Goal: Information Seeking & Learning: Learn about a topic

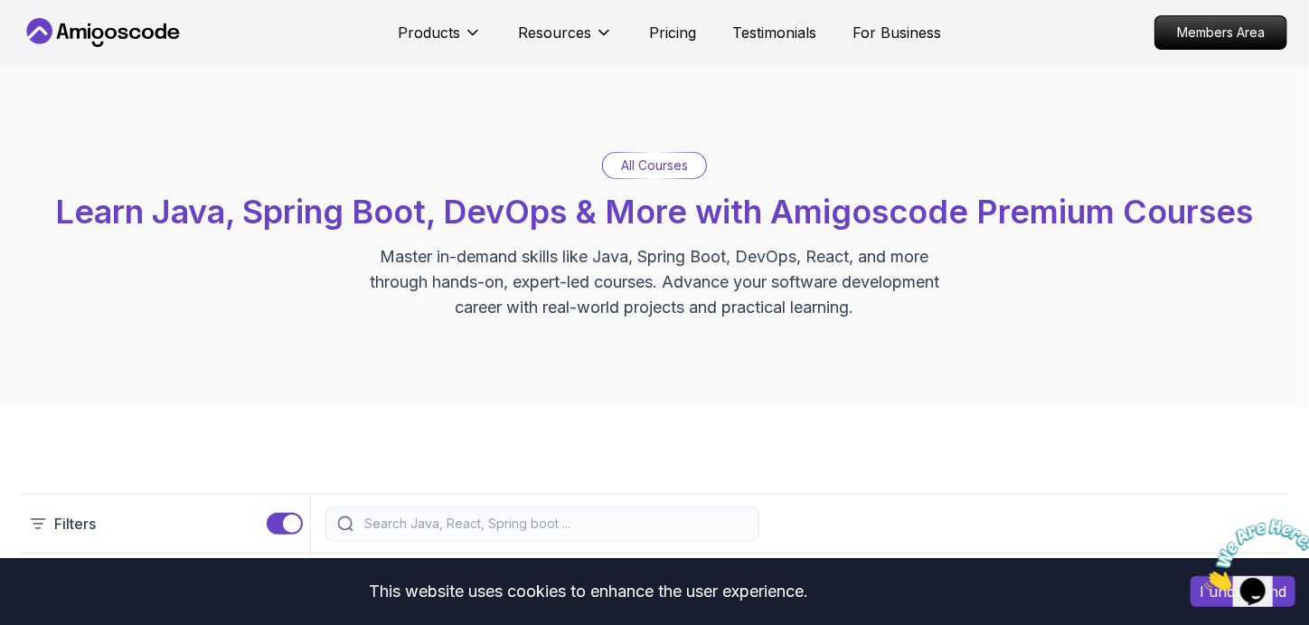
click at [691, 175] on div "All Courses" at bounding box center [654, 165] width 103 height 25
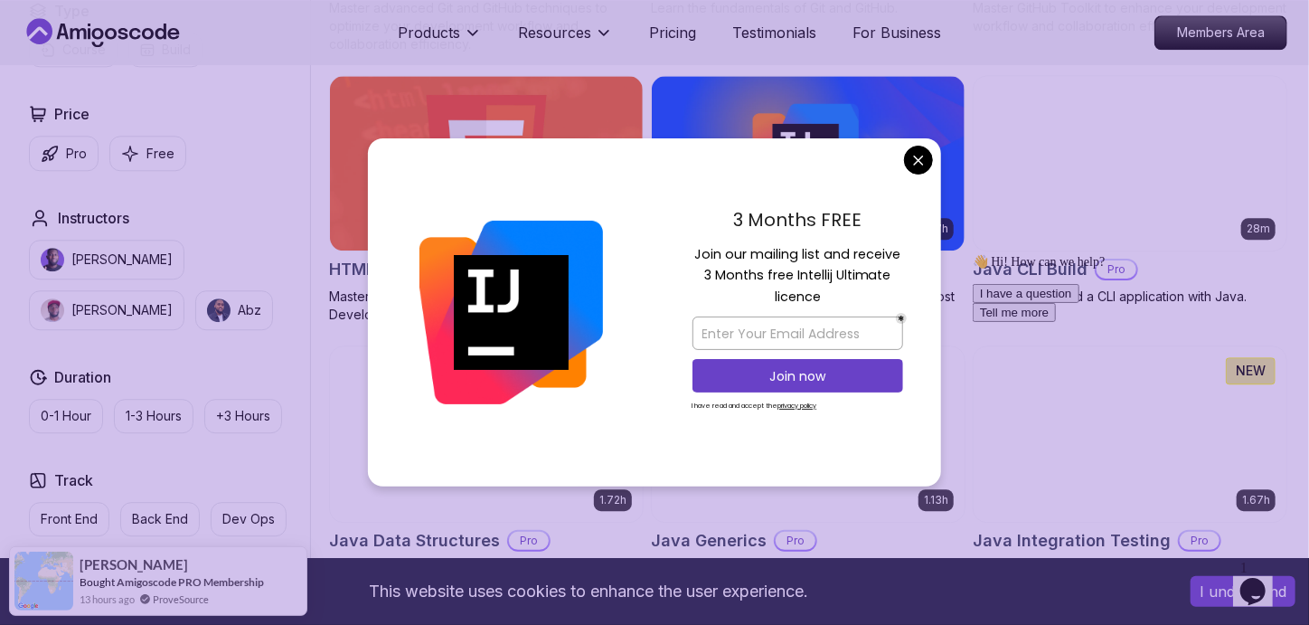
scroll to position [2209, 0]
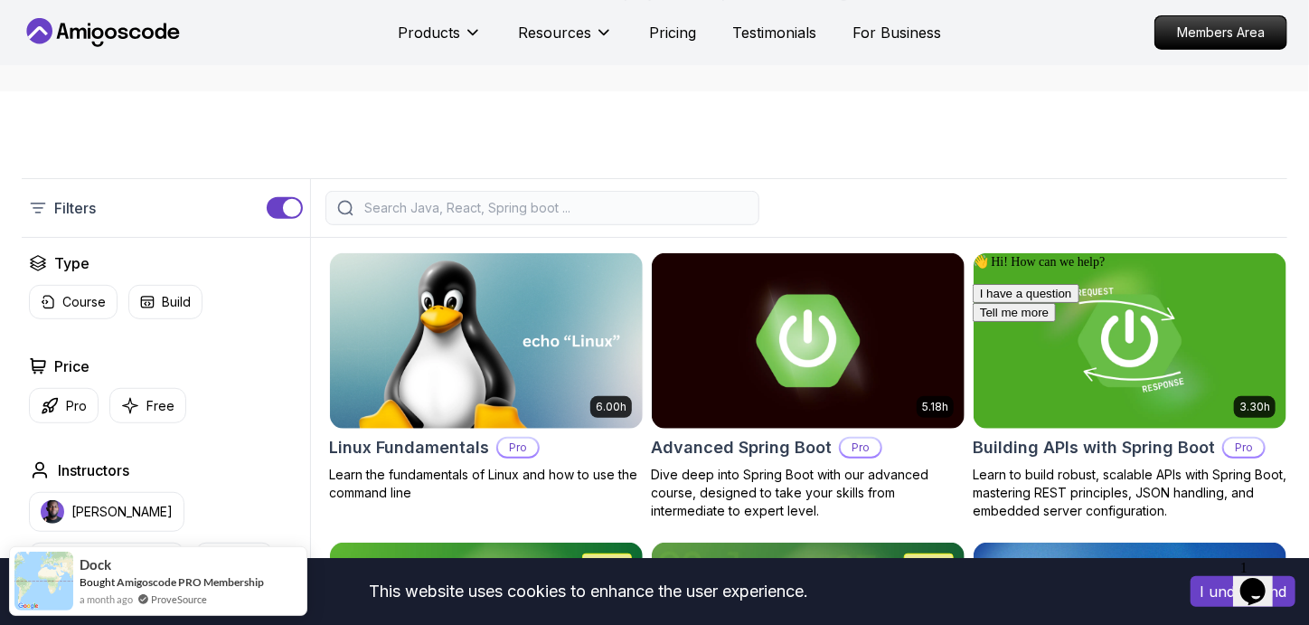
scroll to position [315, 0]
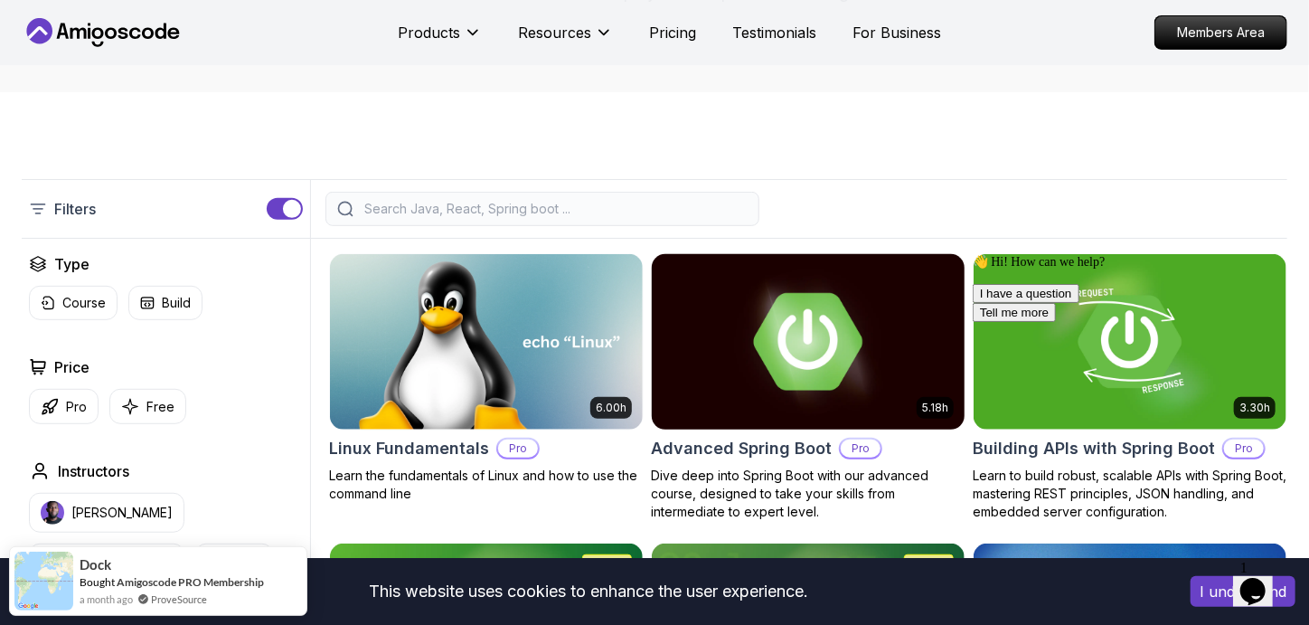
click at [763, 377] on img at bounding box center [808, 342] width 328 height 184
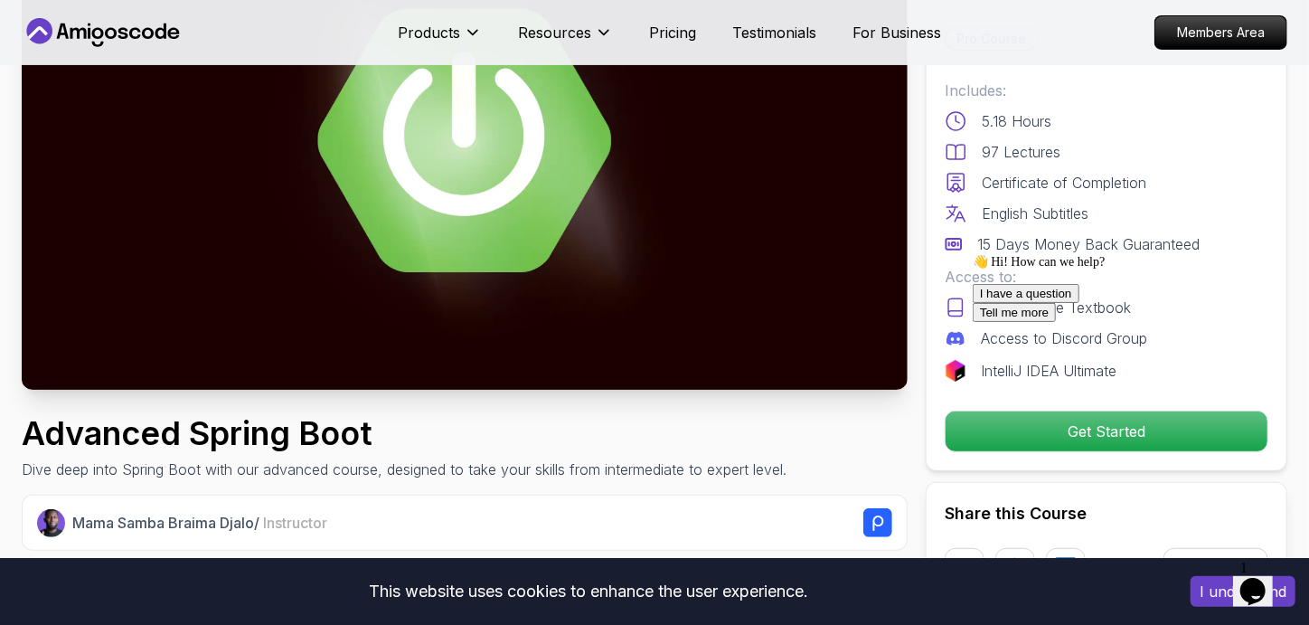
scroll to position [217, 0]
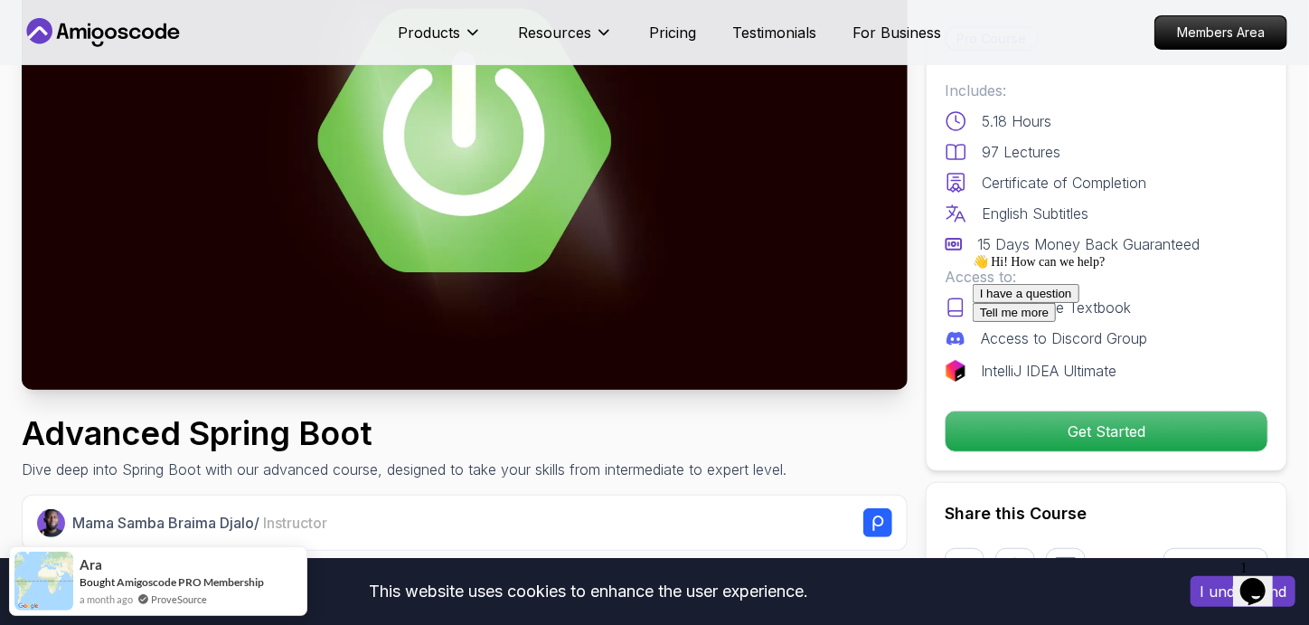
click at [972, 253] on icon "Chat attention grabber" at bounding box center [972, 253] width 0 height 0
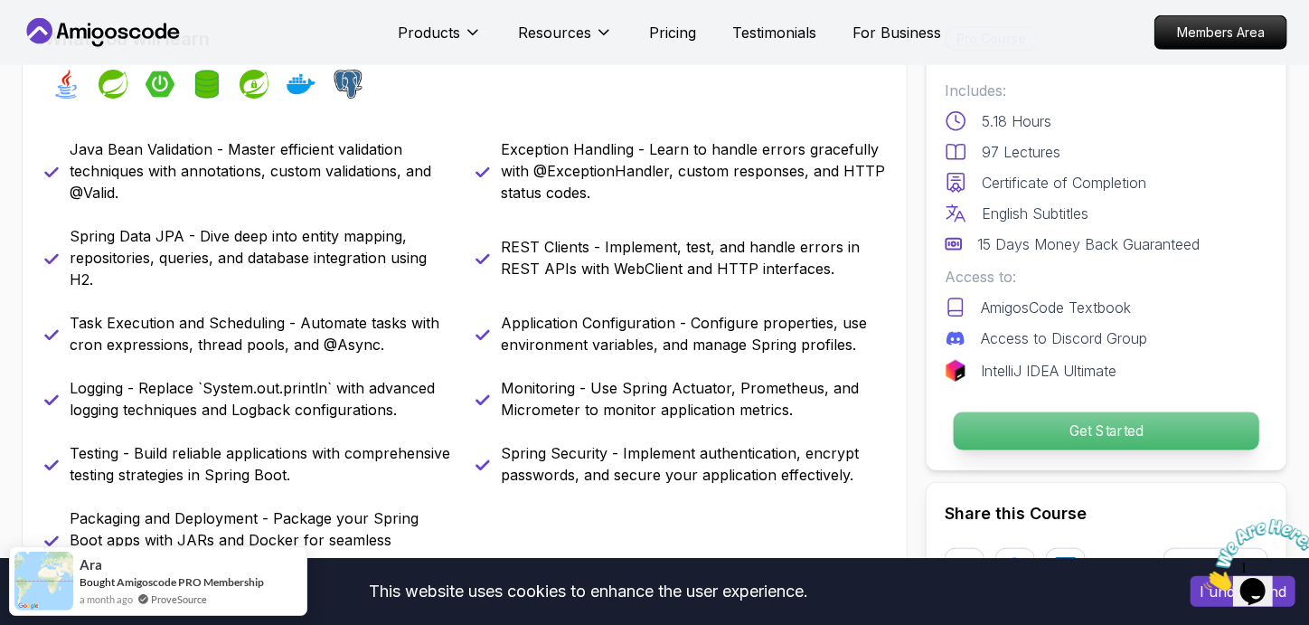
scroll to position [784, 0]
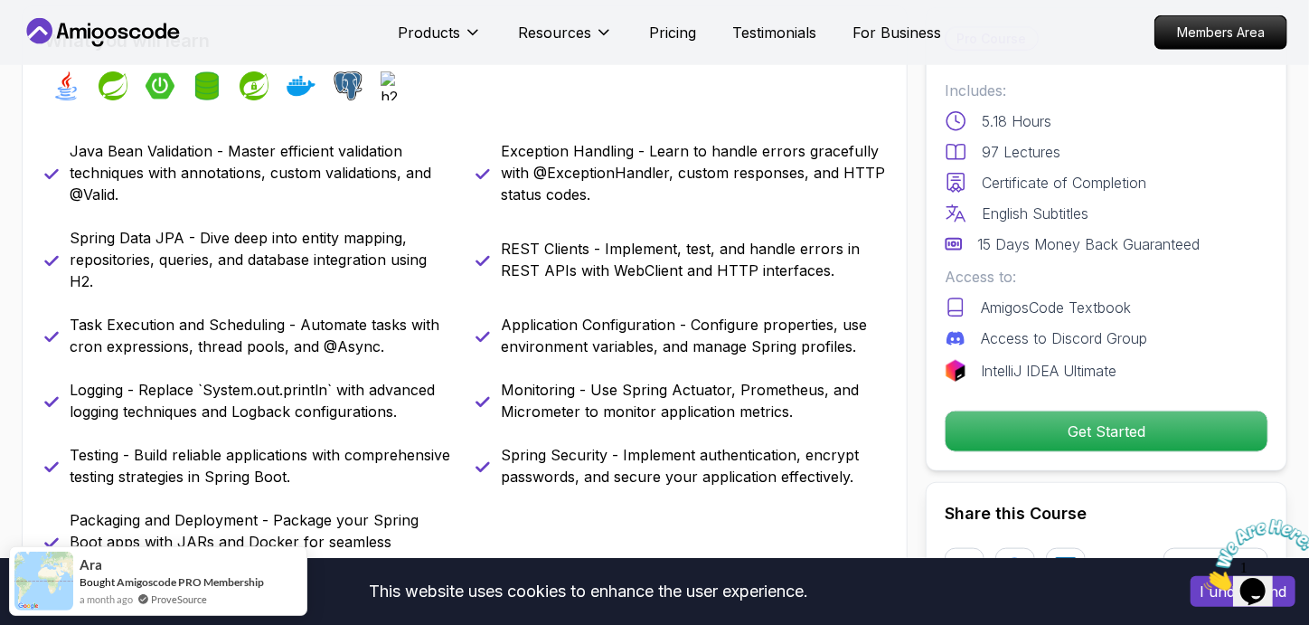
click at [1062, 457] on div "Pro Course Includes: 5.18 Hours 97 Lectures Certificate of Completion English S…" at bounding box center [1107, 239] width 362 height 464
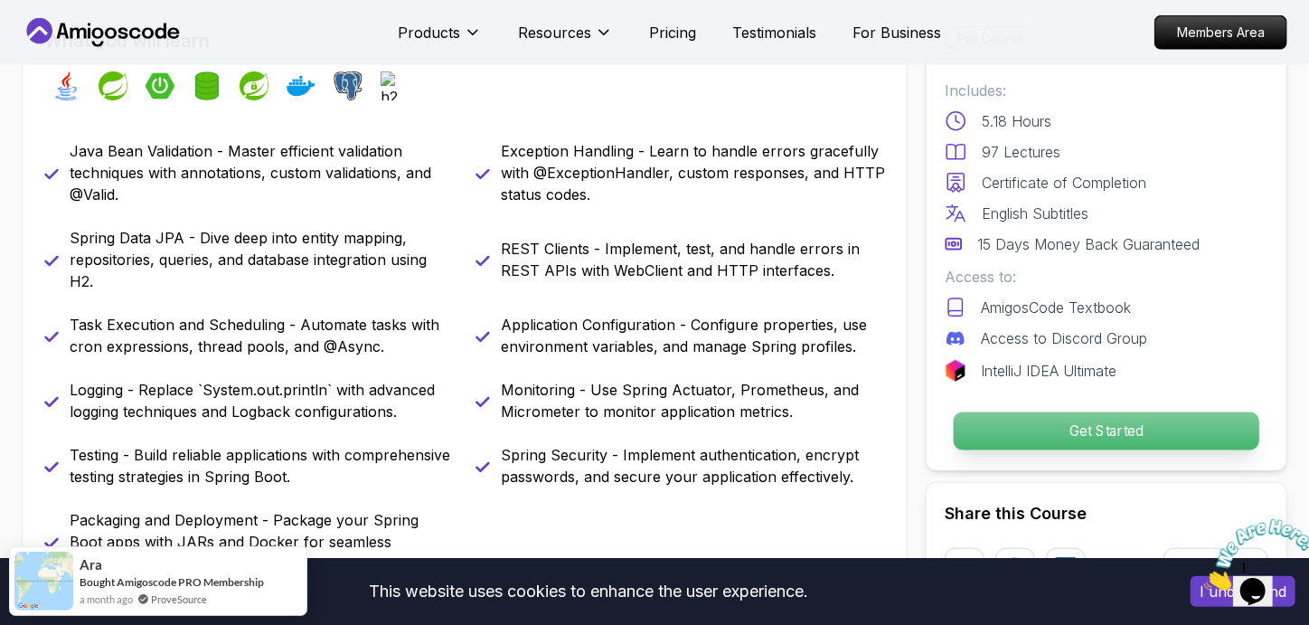
click at [1063, 441] on p "Get Started" at bounding box center [1107, 431] width 306 height 38
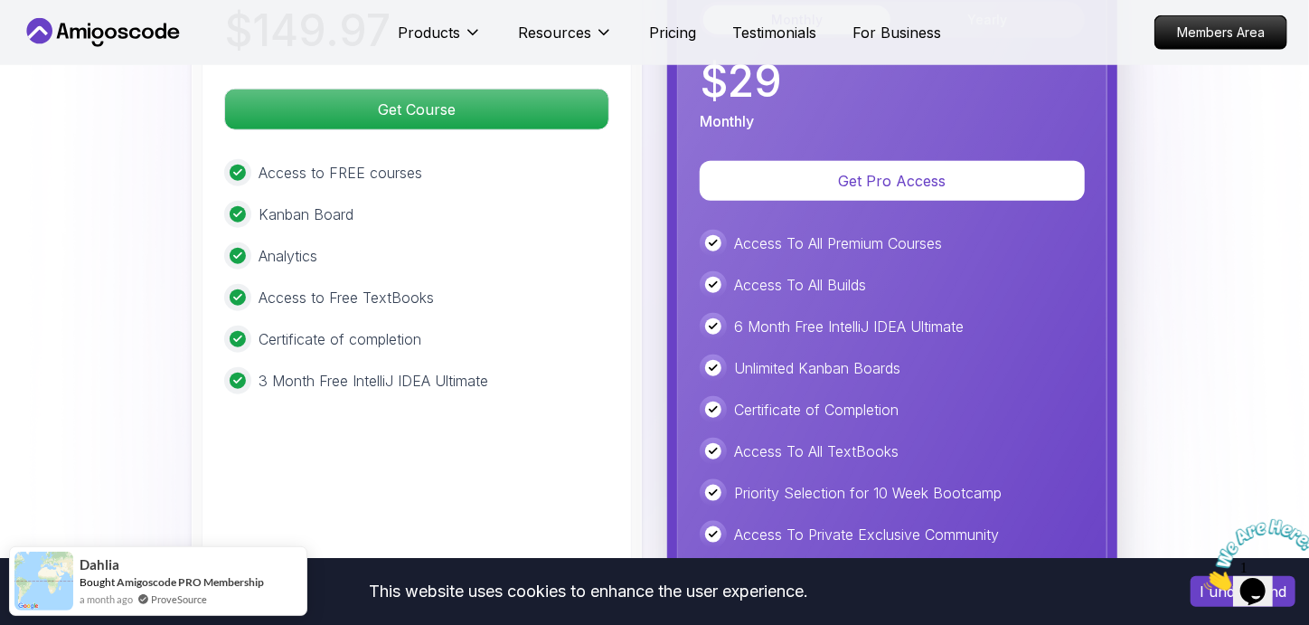
scroll to position [4236, 0]
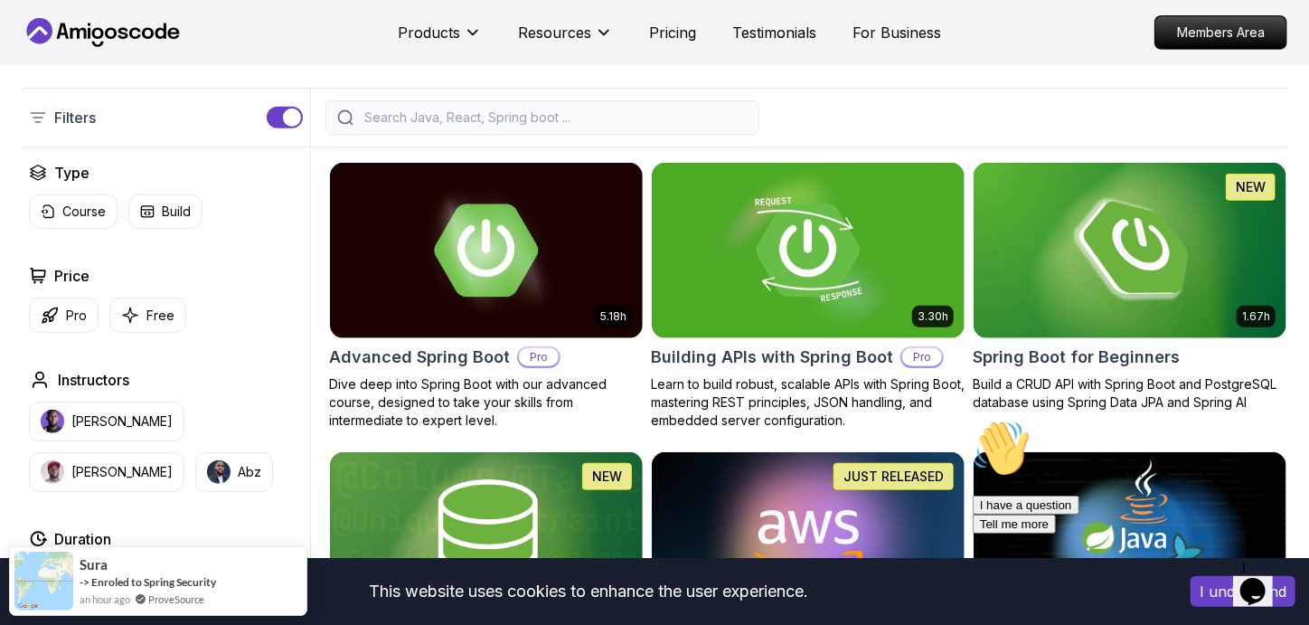
scroll to position [379, 0]
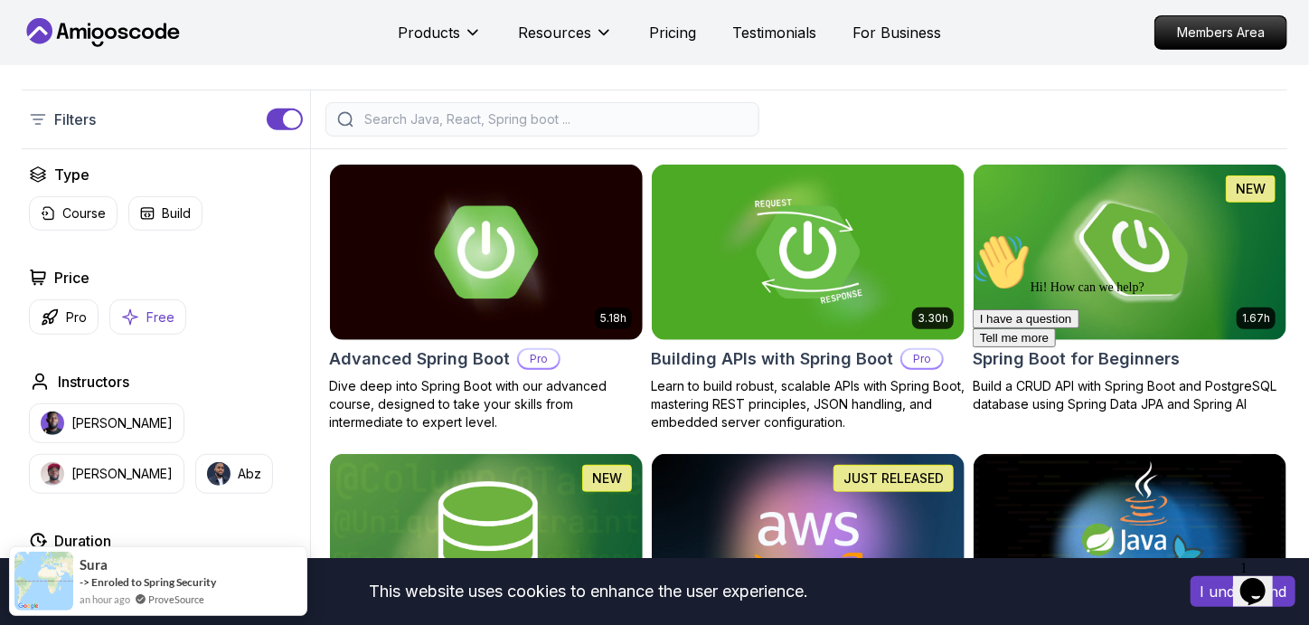
click at [153, 309] on p "Free" at bounding box center [160, 317] width 28 height 18
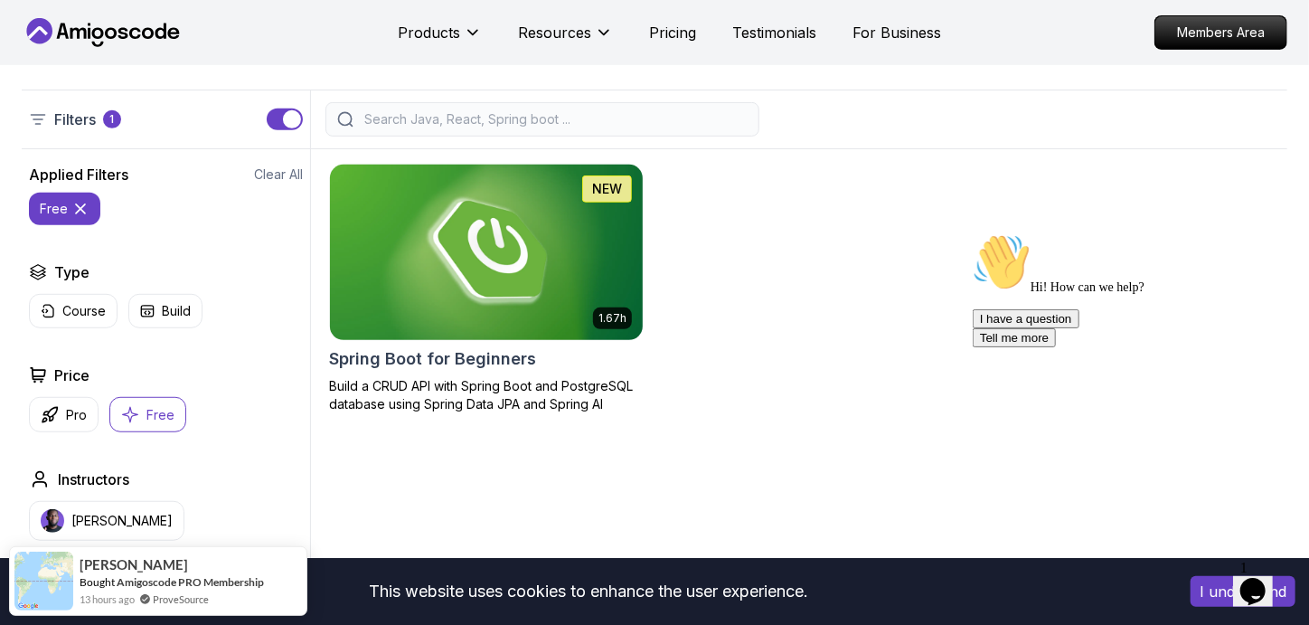
click at [416, 330] on img at bounding box center [486, 252] width 328 height 184
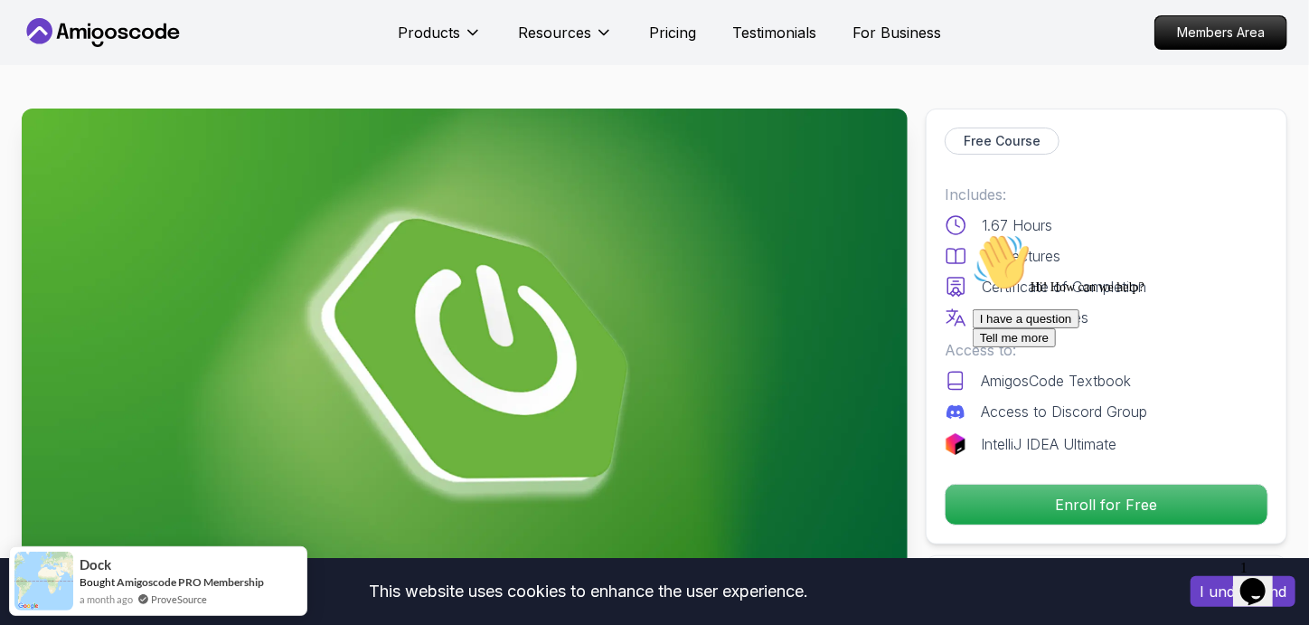
click at [1003, 346] on div "I have a question Tell me more" at bounding box center [1134, 327] width 325 height 38
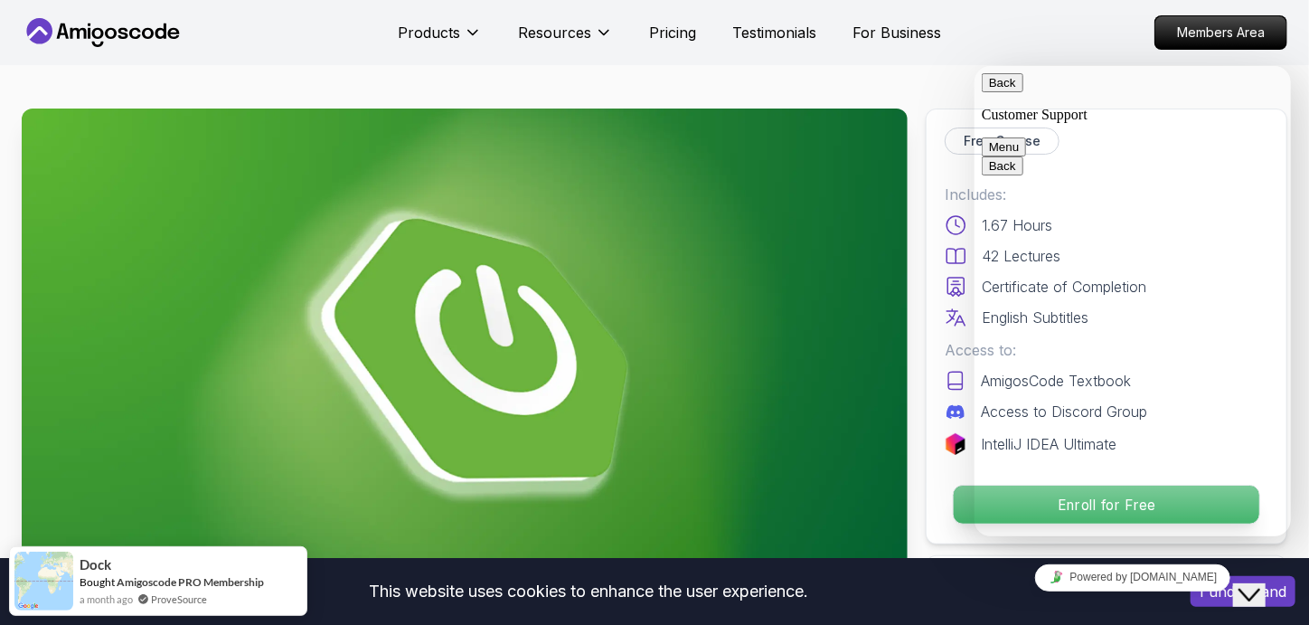
click at [961, 508] on p "Enroll for Free" at bounding box center [1107, 504] width 306 height 38
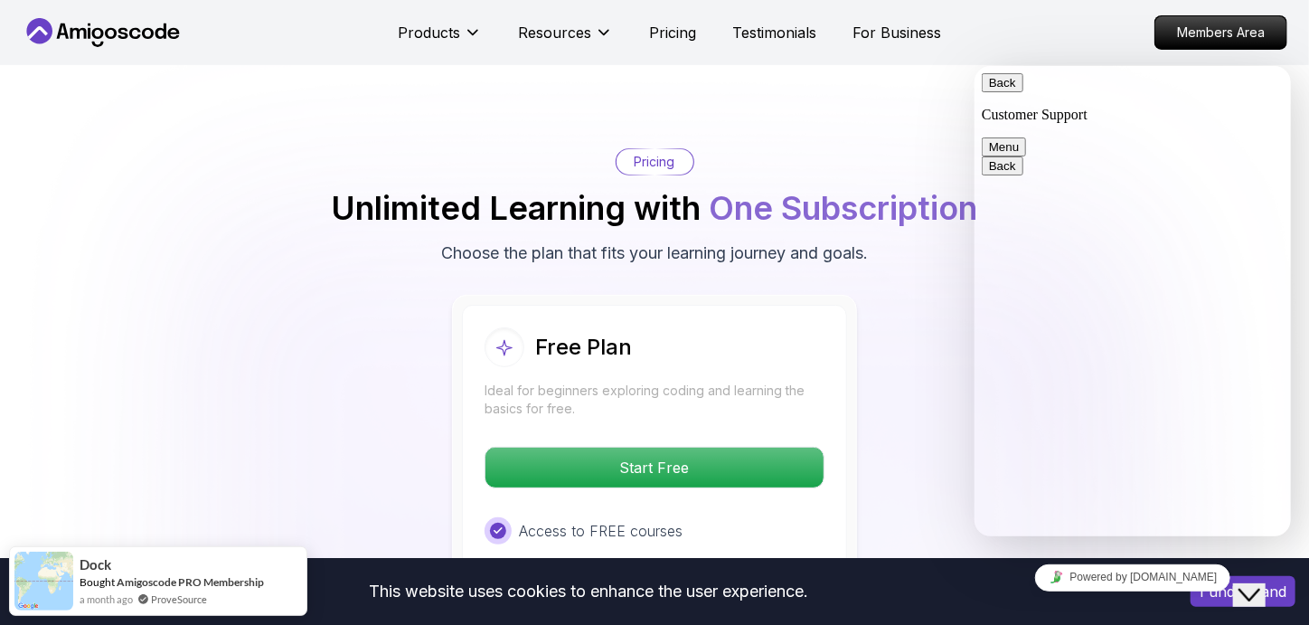
scroll to position [3544, 0]
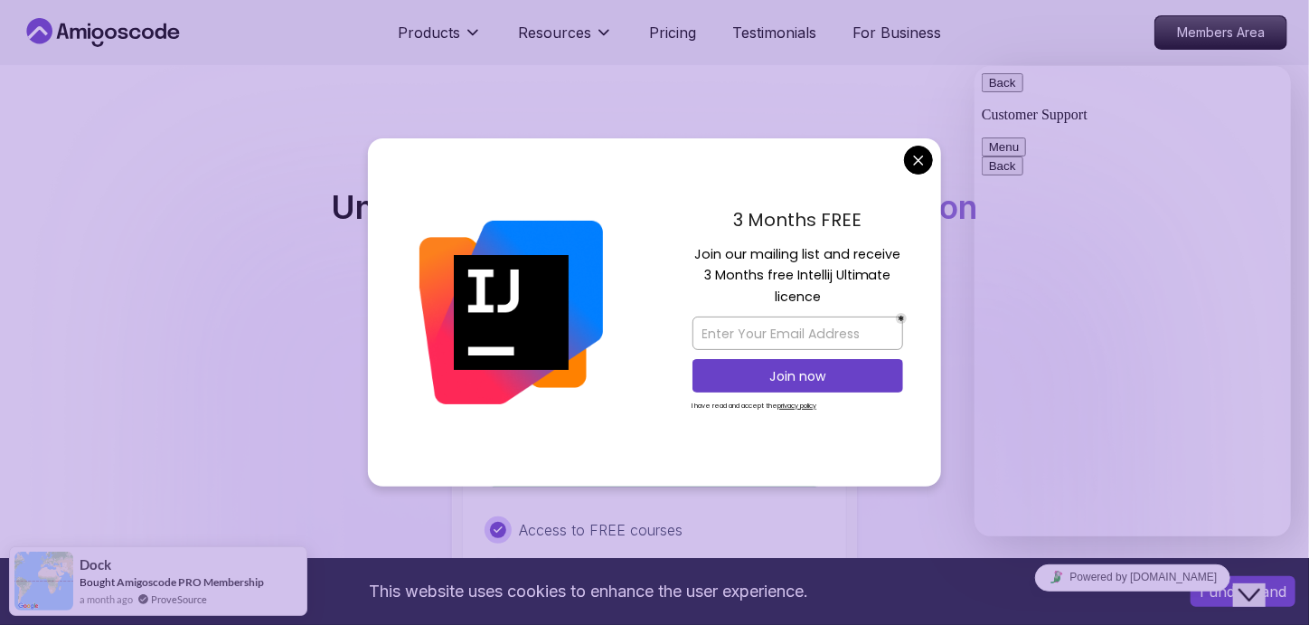
click at [1259, 588] on div "Close Chat This icon closes the chat window." at bounding box center [1249, 594] width 22 height 22
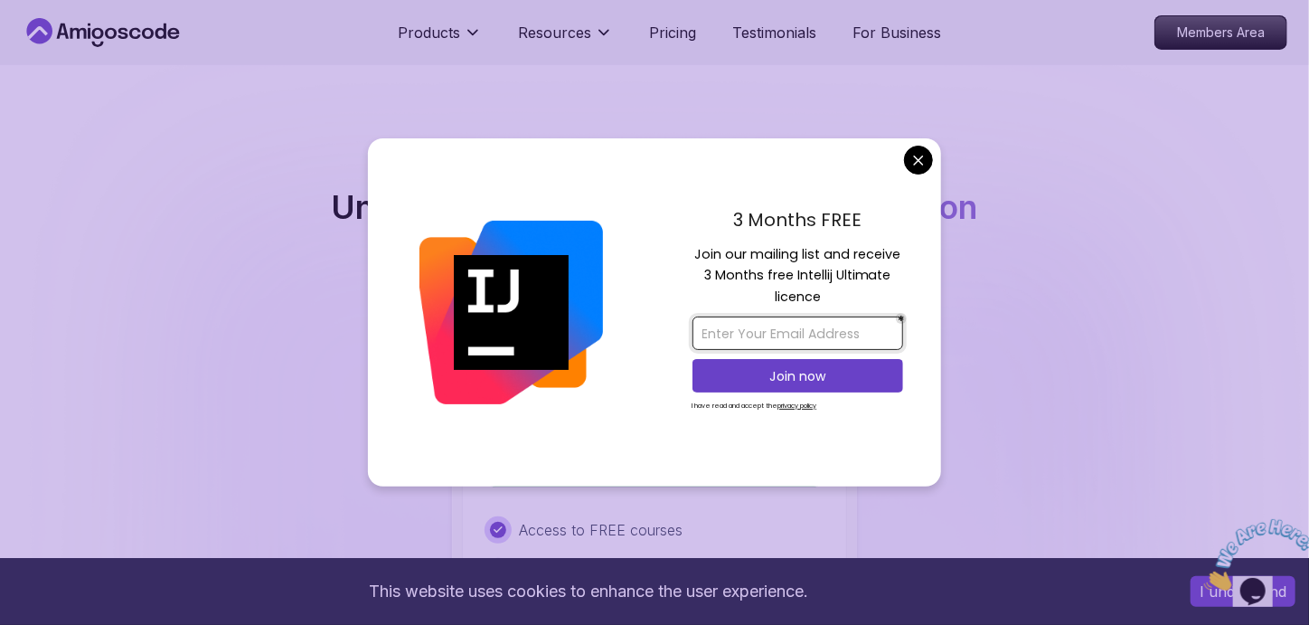
click at [826, 326] on input "email" at bounding box center [797, 332] width 211 height 33
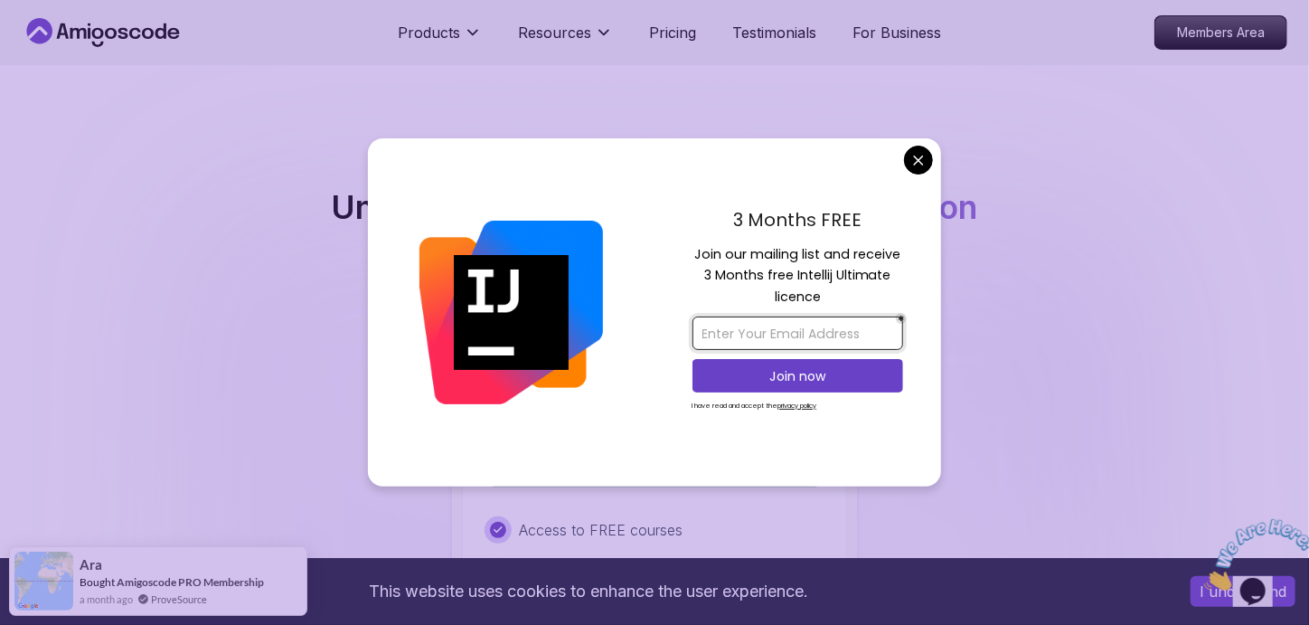
type input "prajwaldeotale49@gmail.com"
click at [764, 363] on button "Join now" at bounding box center [797, 375] width 211 height 33
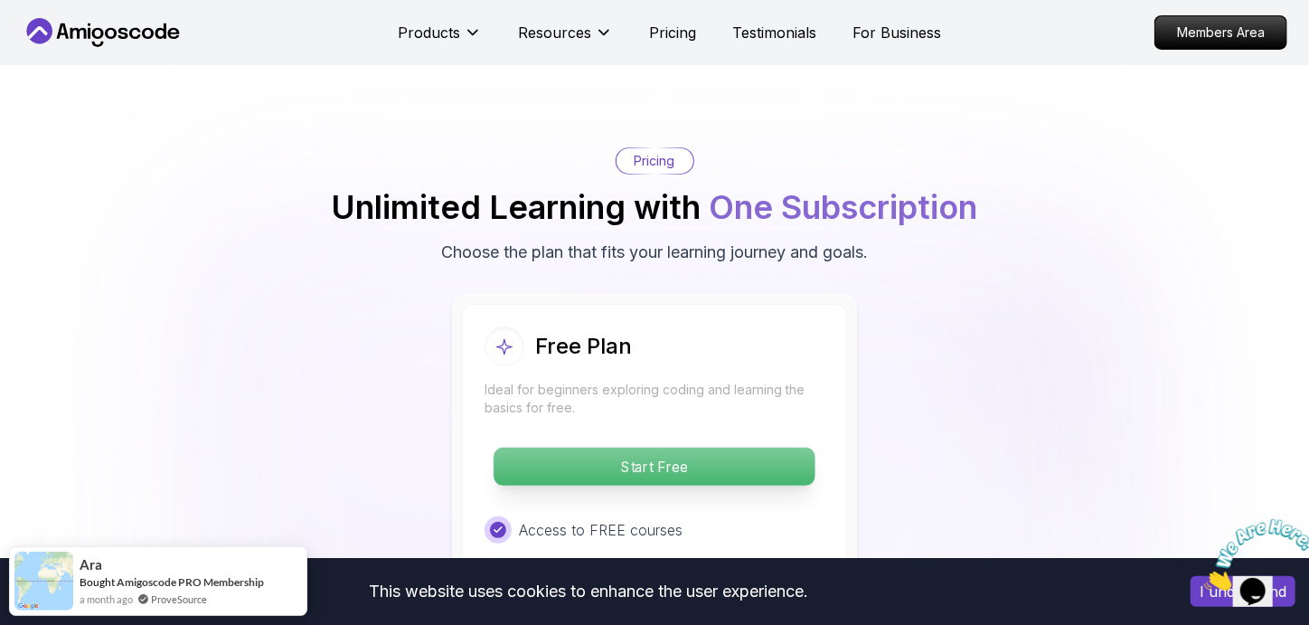
click at [673, 447] on p "Start Free" at bounding box center [654, 466] width 321 height 38
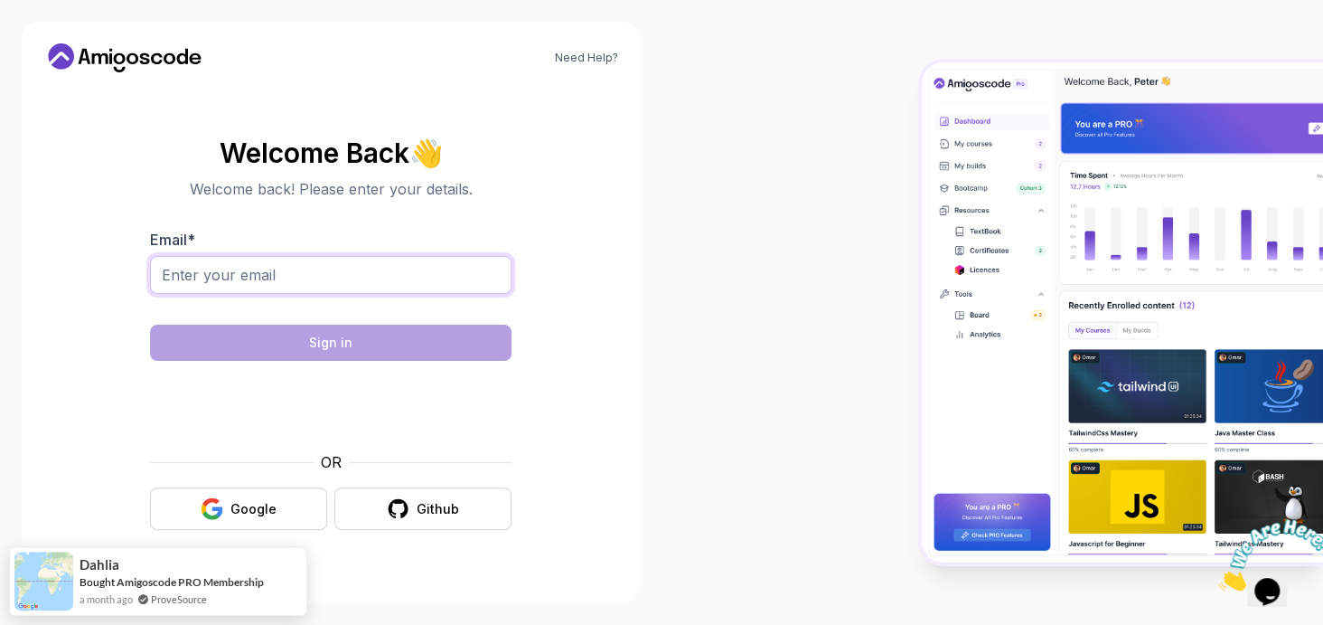
click at [346, 291] on input "Email *" at bounding box center [331, 275] width 362 height 38
type input "prajwaldeotale49@gmail.com"
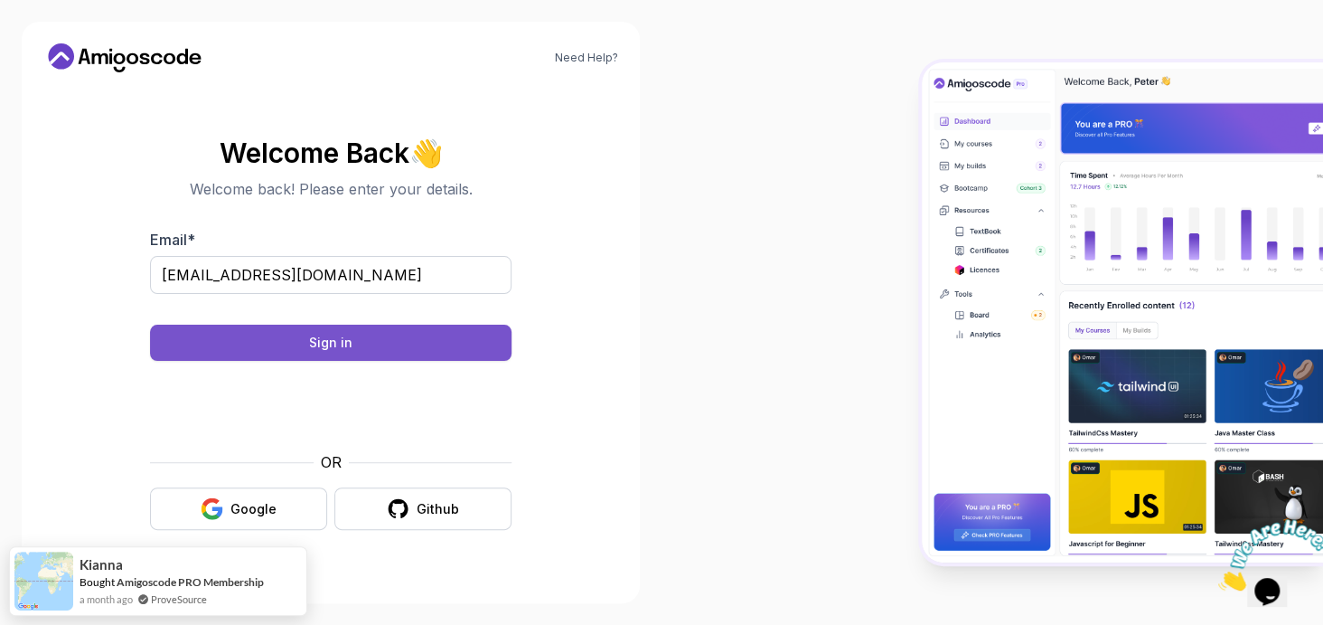
click at [297, 356] on button "Sign in" at bounding box center [331, 343] width 362 height 36
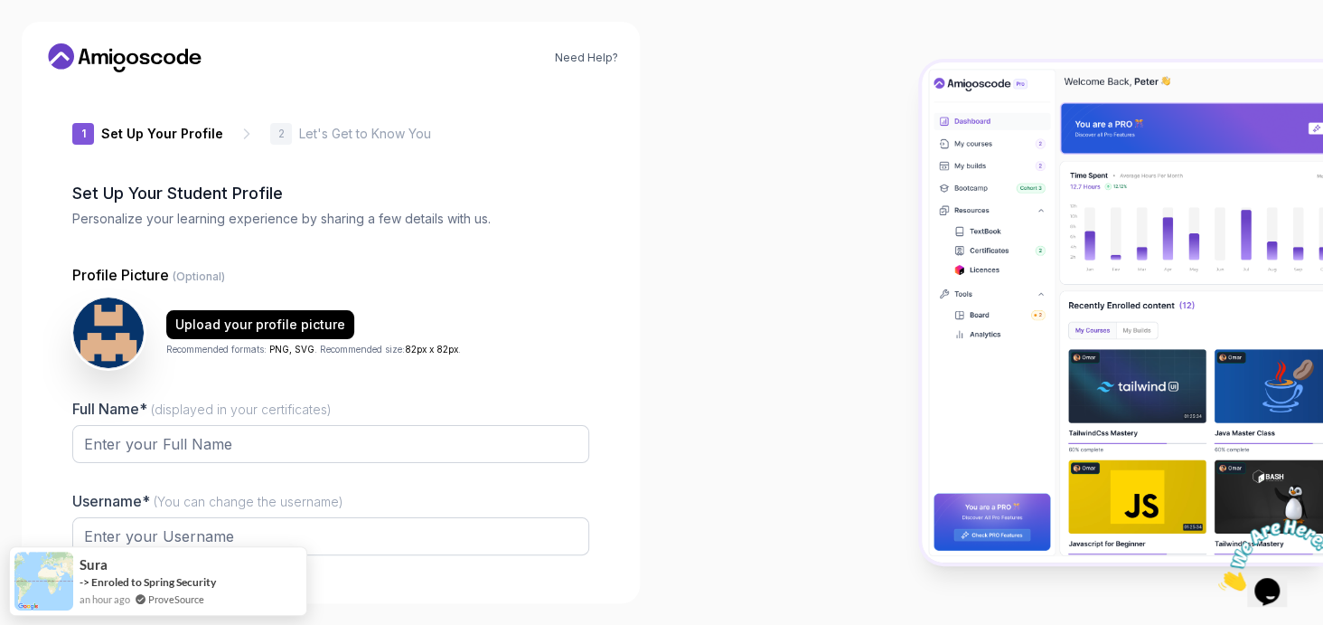
type input "loftyquokka81e2b"
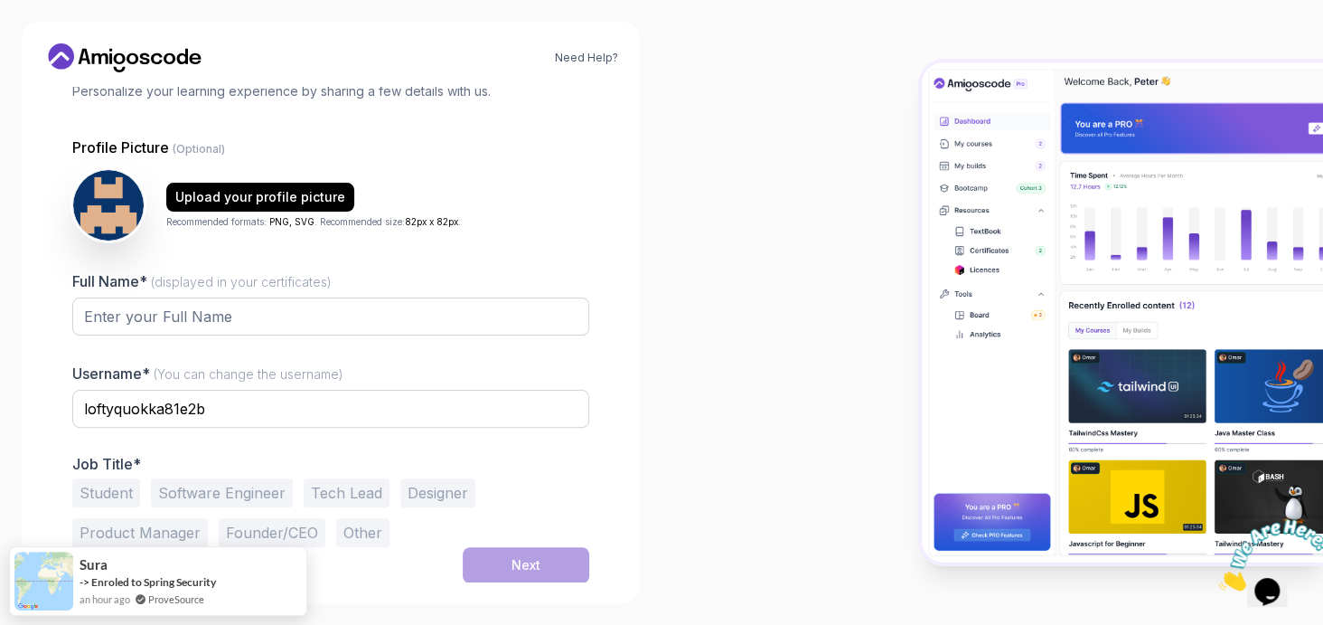
click at [355, 283] on div "Full Name* (displayed in your certificates)" at bounding box center [330, 312] width 517 height 85
click at [357, 298] on input "Full Name* (displayed in your certificates)" at bounding box center [330, 316] width 517 height 38
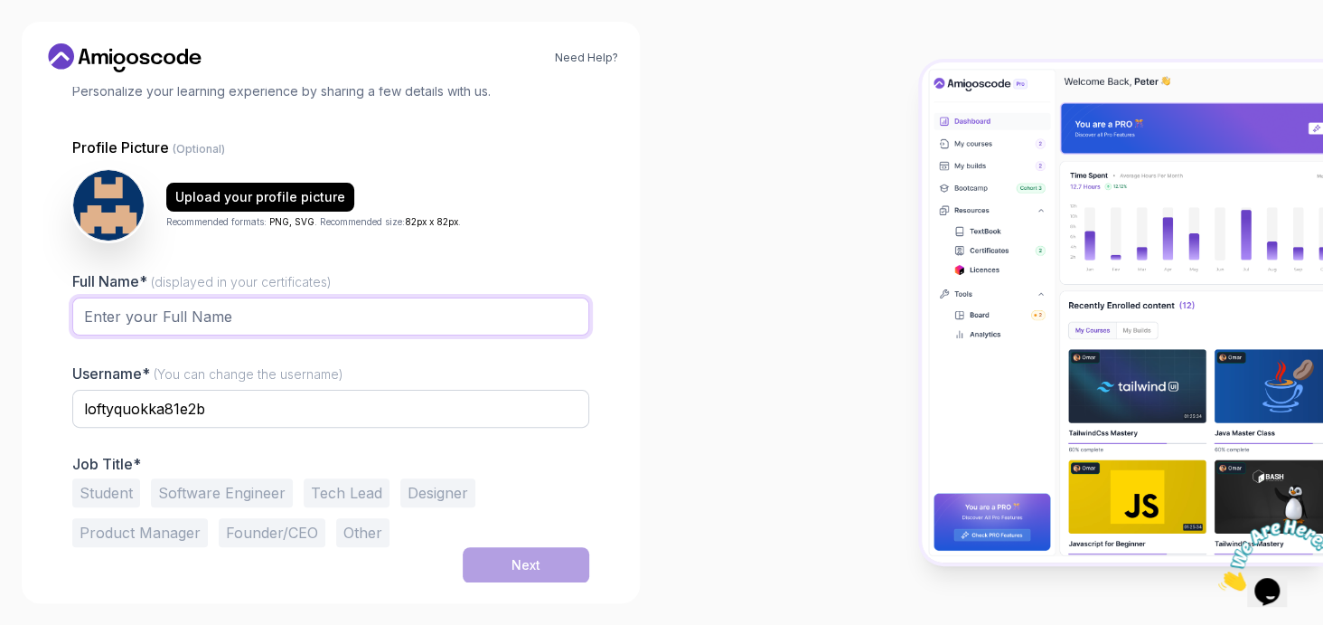
type input "Prajwal Deotale"
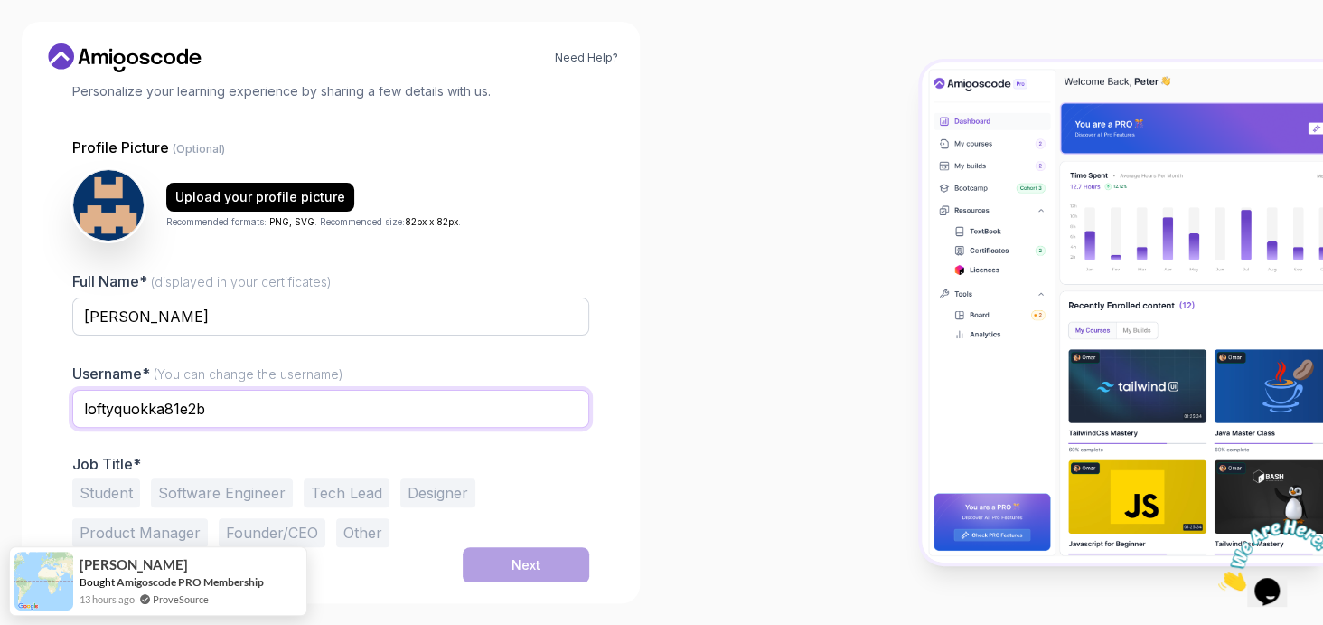
drag, startPoint x: 315, startPoint y: 397, endPoint x: 61, endPoint y: 390, distance: 253.2
click at [61, 390] on div "1 Set Up Your Profile 1 Set Up Your Profile 2 Let's Get to Know You Set Up Your…" at bounding box center [330, 206] width 575 height 494
click at [186, 405] on input "text" at bounding box center [330, 409] width 517 height 38
drag, startPoint x: 186, startPoint y: 405, endPoint x: 214, endPoint y: 454, distance: 56.3
click at [214, 454] on div "Full Name* (displayed in your certificates) Prajwal Deotale Username* (You can …" at bounding box center [330, 408] width 517 height 277
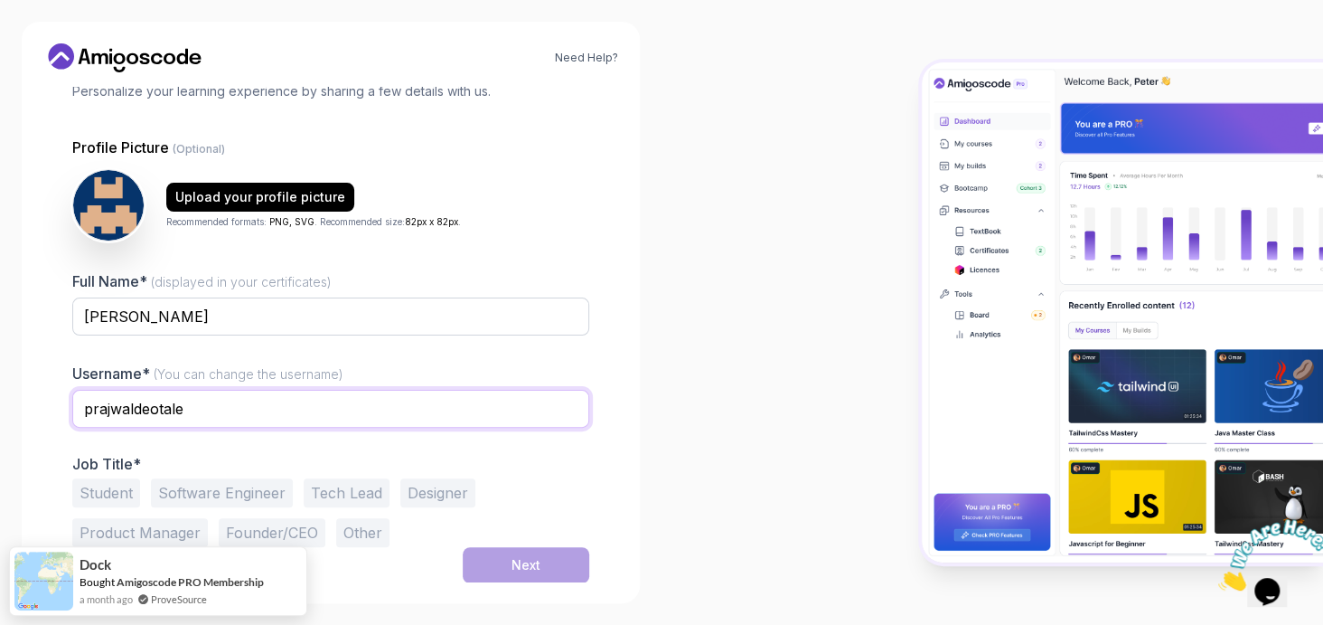
click at [445, 426] on div "prajwaldeotale" at bounding box center [330, 419] width 517 height 58
click at [249, 401] on input "prajwaldeotale" at bounding box center [330, 409] width 517 height 38
drag, startPoint x: 297, startPoint y: 406, endPoint x: 185, endPoint y: 399, distance: 112.3
click at [185, 399] on input "prajwaldeotale49@gmail.com" at bounding box center [330, 409] width 517 height 38
type input "prajwaldeotale"
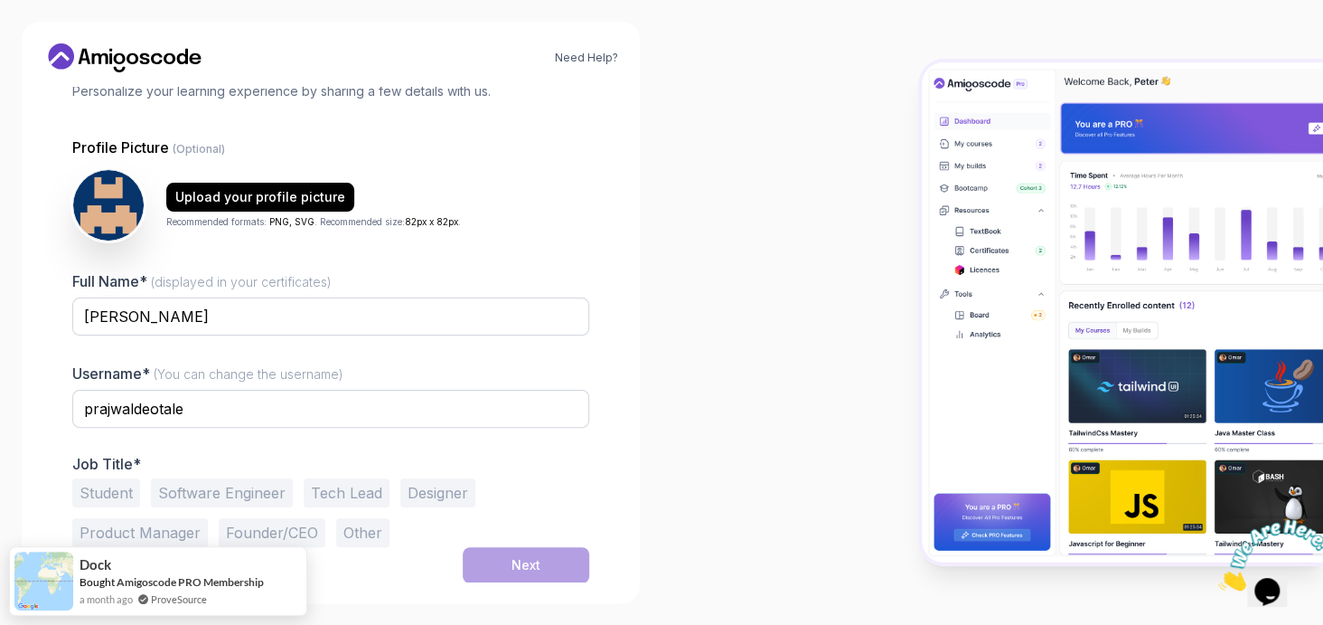
click at [0, 457] on div "Need Help? 1 Set Up Your Profile 1 Set Up Your Profile 2 Let's Get to Know You …" at bounding box center [331, 312] width 662 height 625
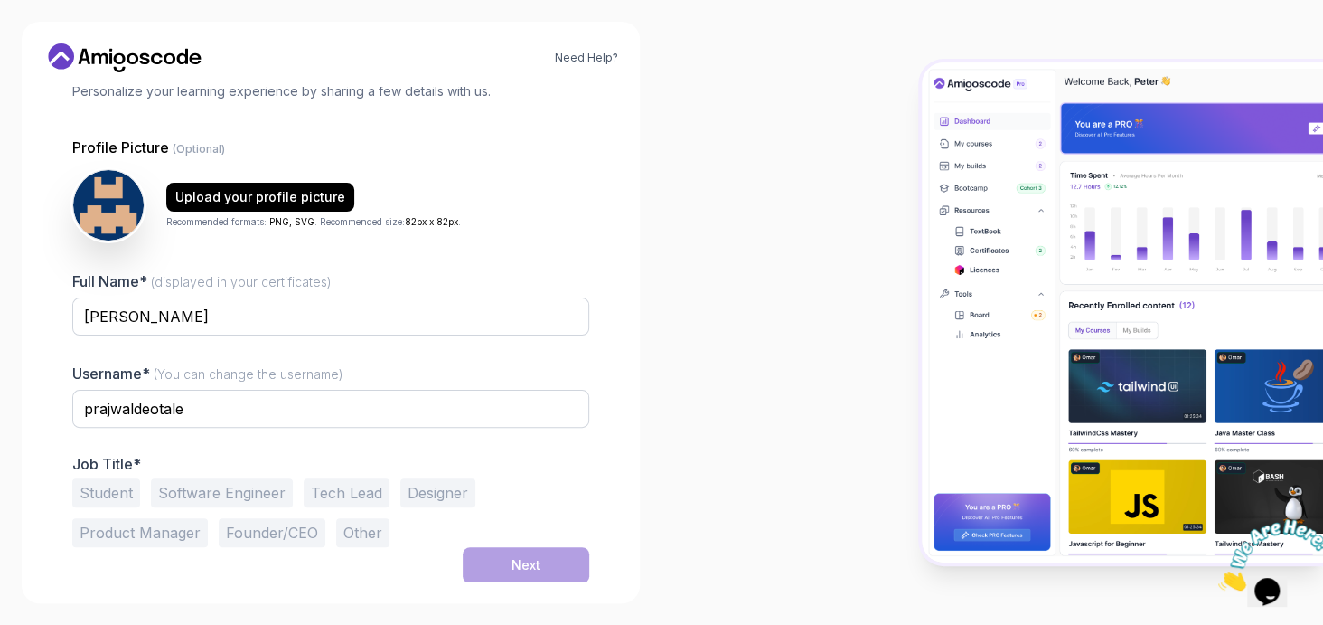
click at [109, 472] on div "Job Title* Student Software Engineer Tech Lead Designer Product Manager Founder…" at bounding box center [330, 501] width 517 height 92
click at [110, 485] on button "Student" at bounding box center [106, 492] width 68 height 29
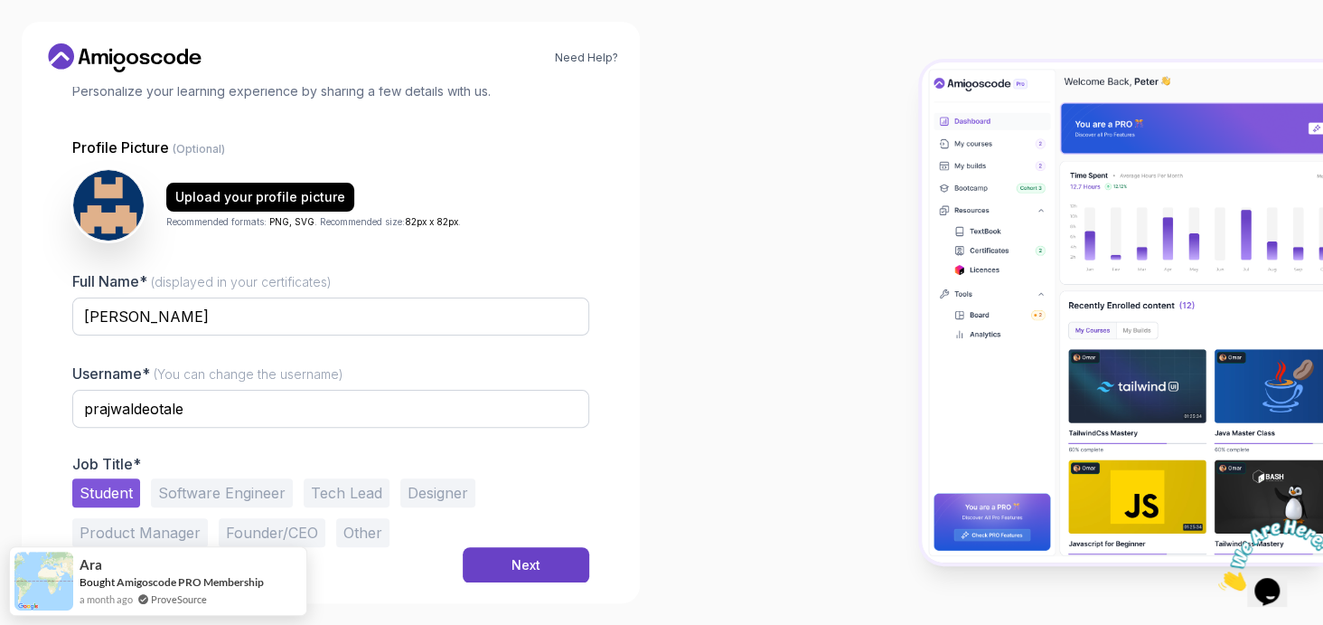
click at [165, 488] on button "Software Engineer" at bounding box center [222, 492] width 142 height 29
click at [130, 484] on button "Student" at bounding box center [106, 492] width 68 height 29
click at [471, 561] on button "Next" at bounding box center [526, 565] width 127 height 36
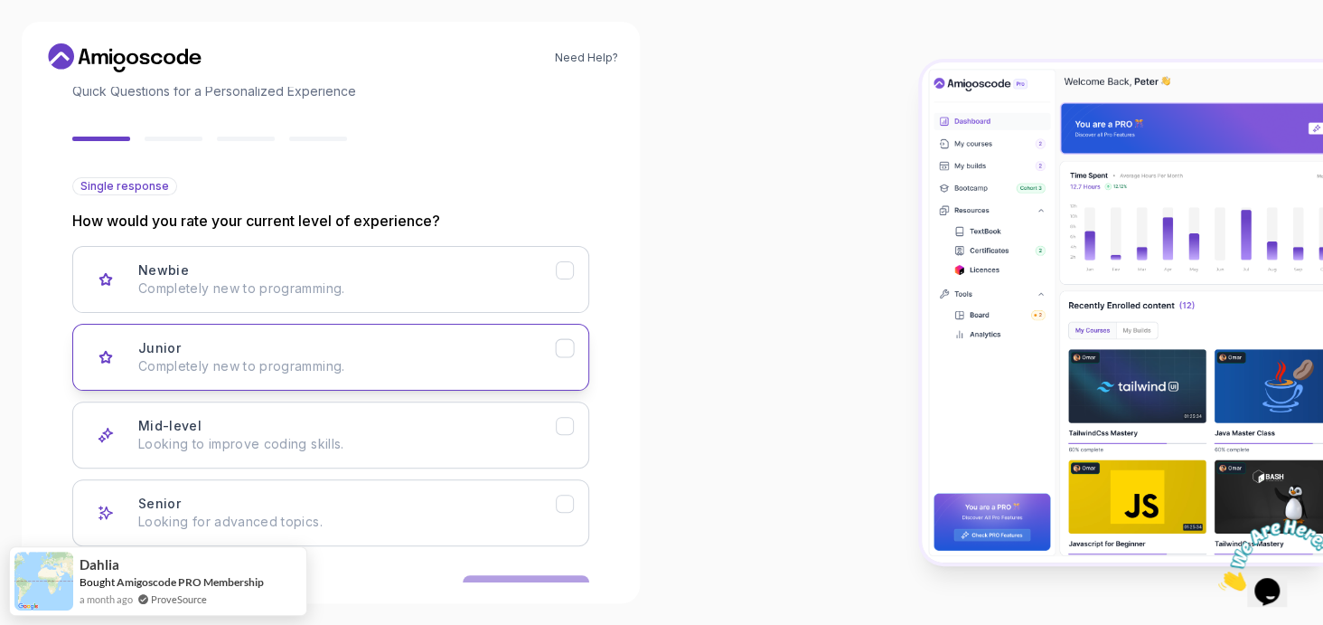
click at [376, 375] on button "Junior Completely new to programming." at bounding box center [330, 357] width 517 height 67
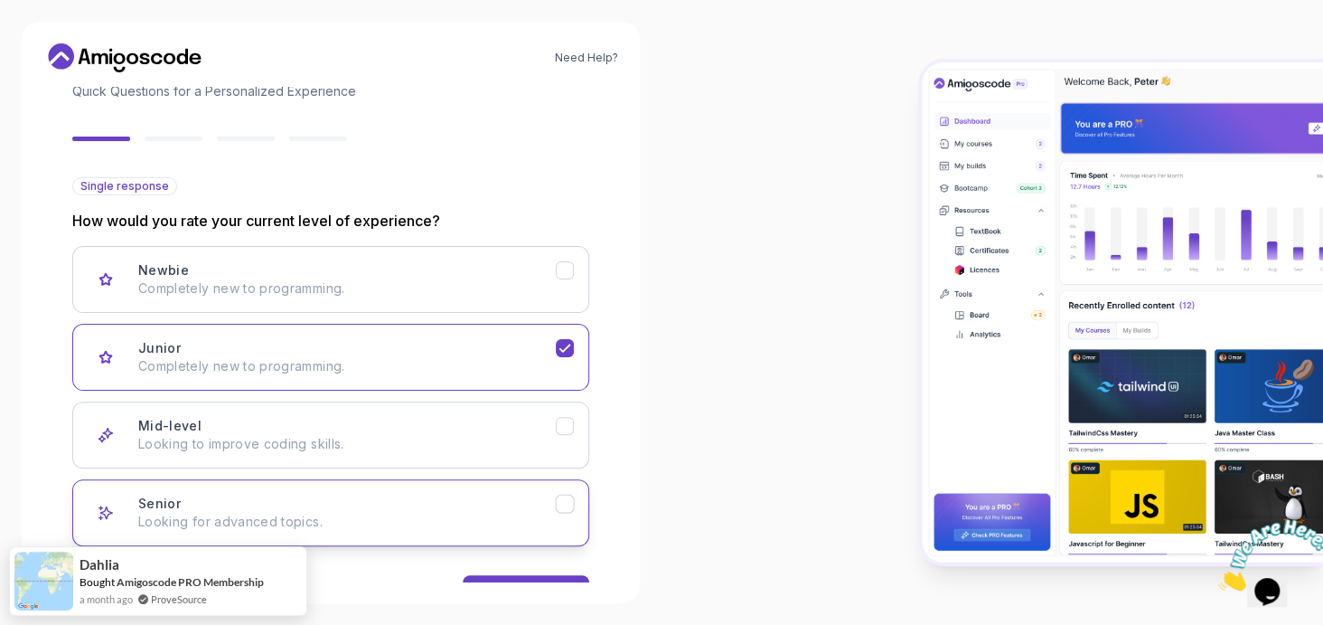
scroll to position [184, 0]
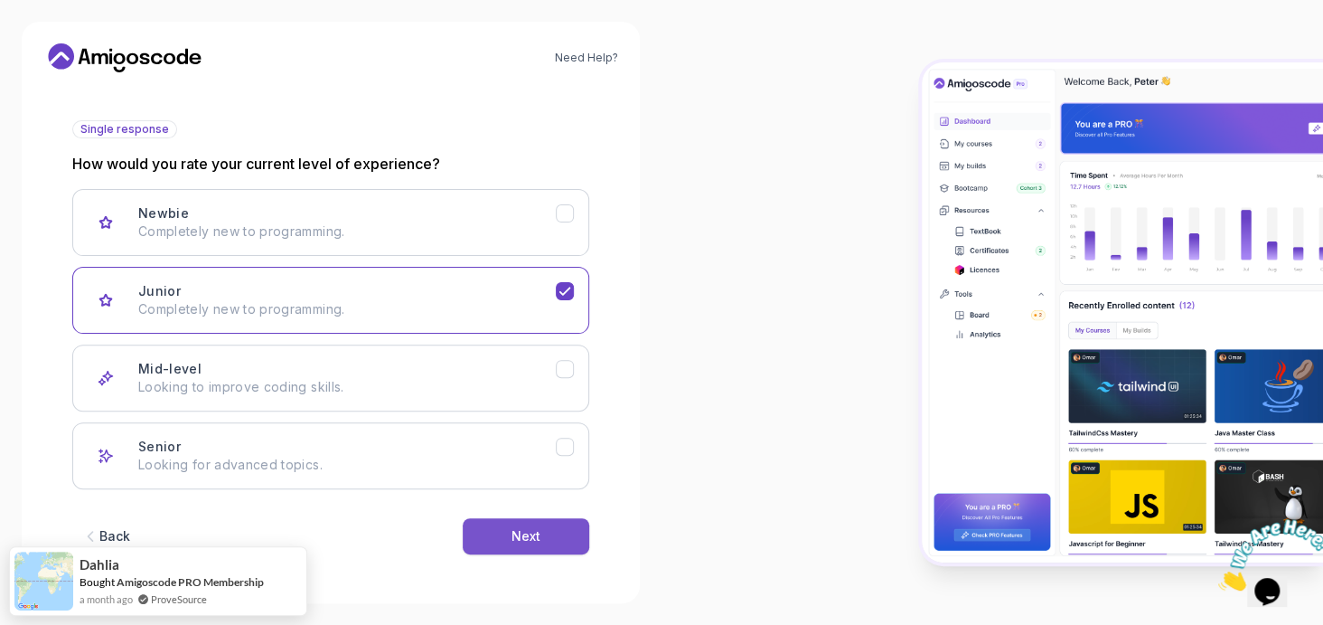
click at [518, 519] on button "Next" at bounding box center [526, 536] width 127 height 36
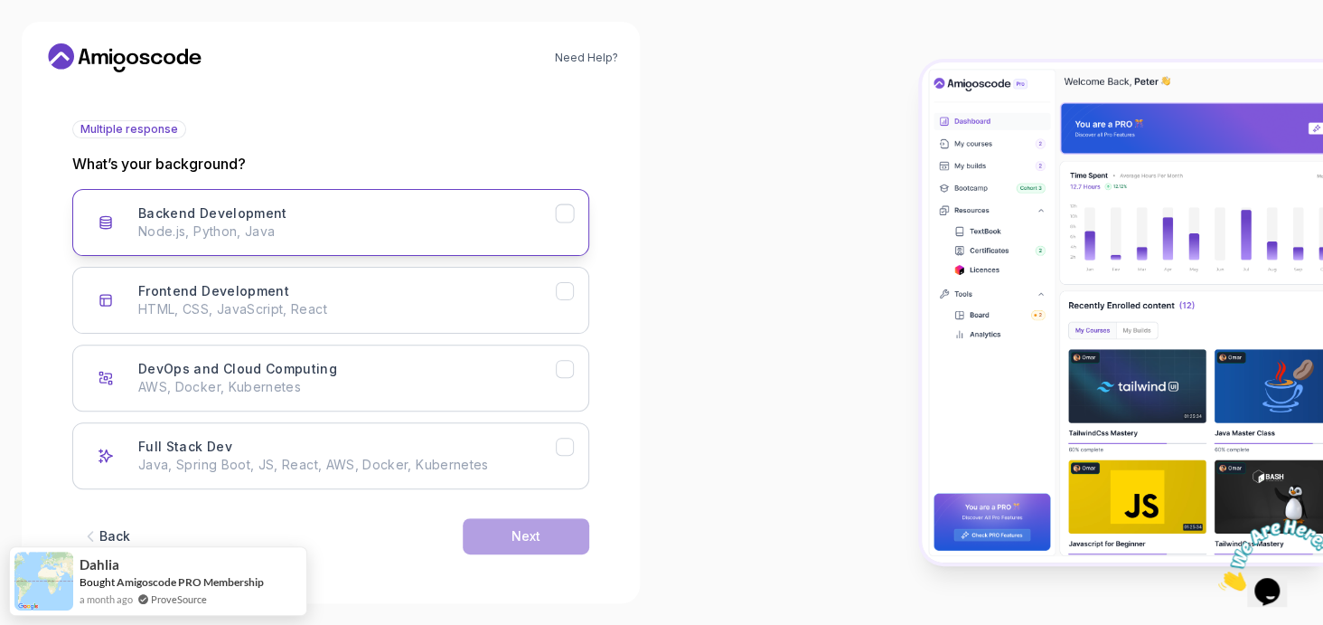
click at [391, 218] on div "Backend Development Node.js, Python, Java" at bounding box center [347, 222] width 418 height 36
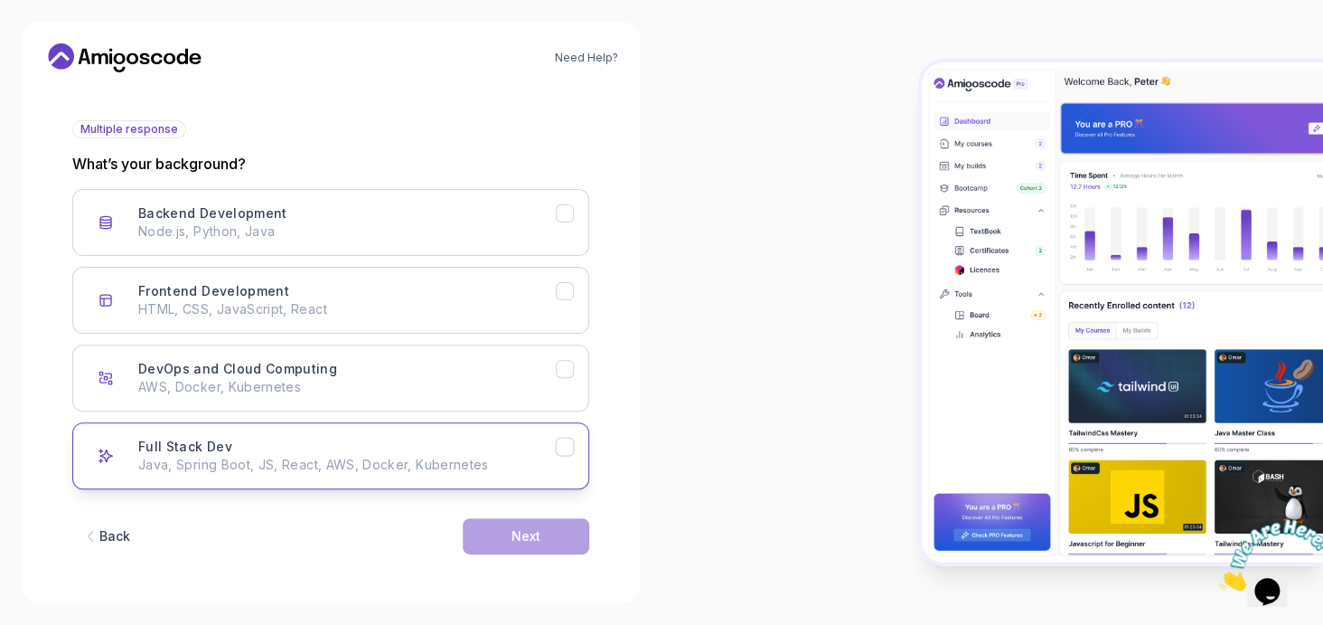
click at [451, 448] on div "Full Stack Dev Java, Spring Boot, JS, React, AWS, Docker, Kubernetes" at bounding box center [347, 456] width 418 height 36
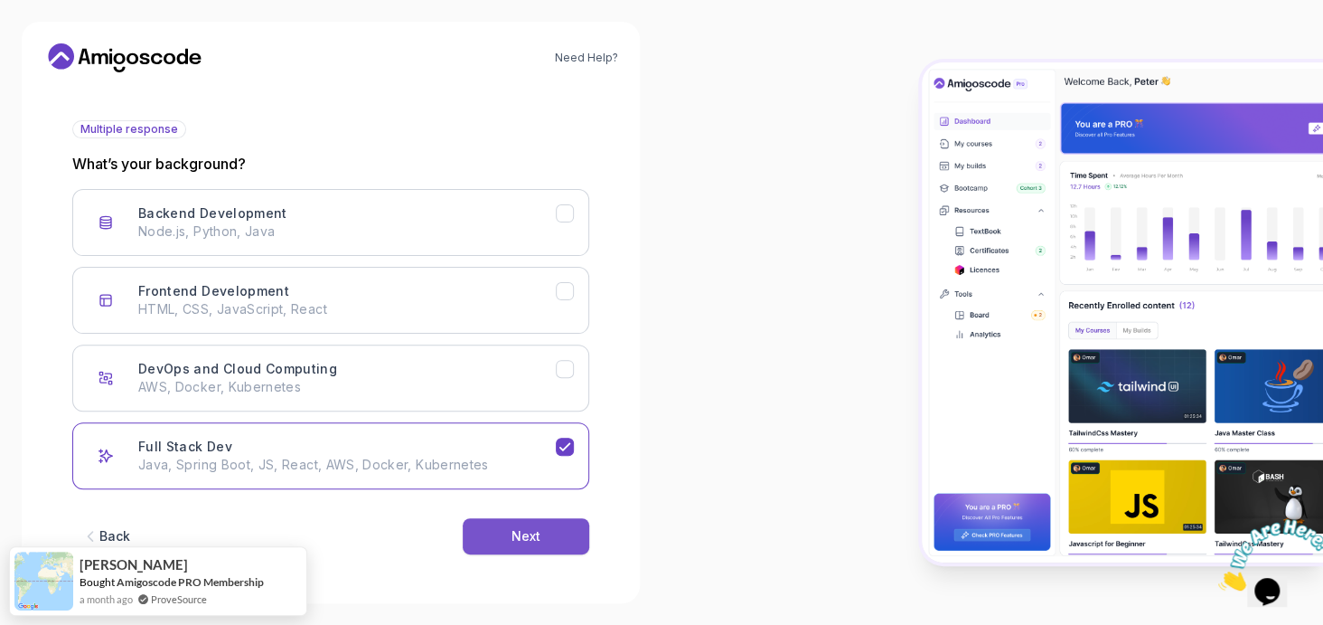
click at [532, 538] on div "Next" at bounding box center [526, 536] width 29 height 18
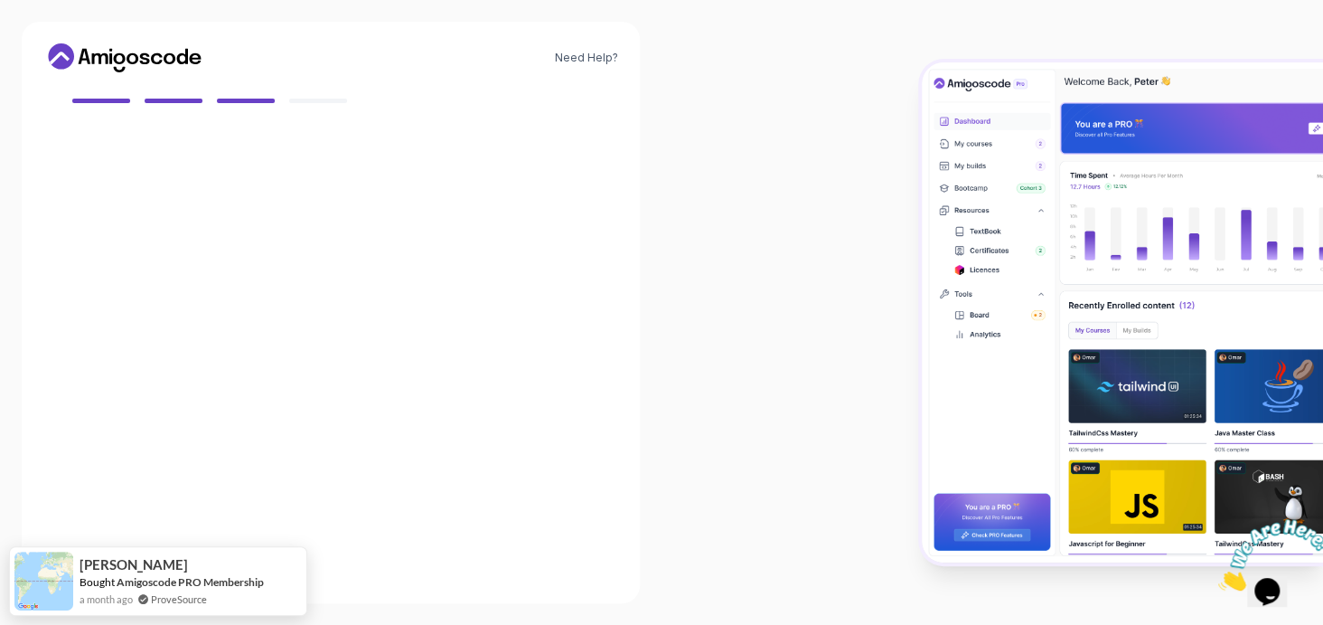
scroll to position [165, 0]
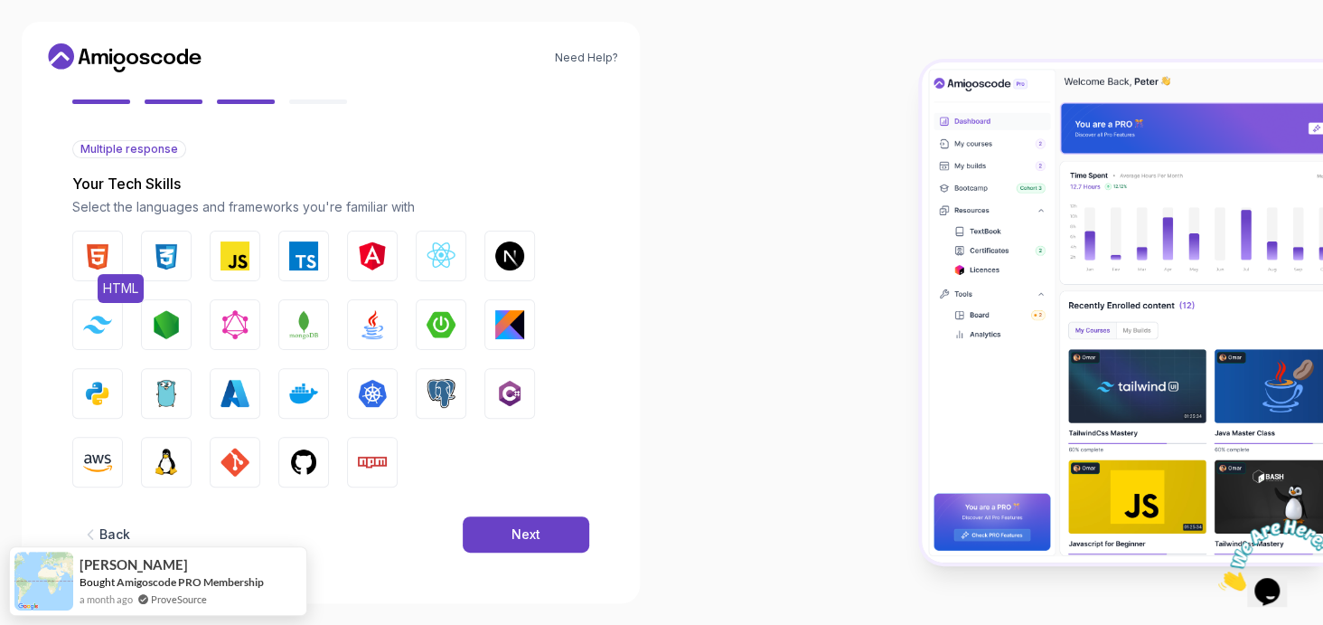
click at [87, 250] on img "button" at bounding box center [97, 255] width 29 height 29
click at [147, 253] on button "CSS" at bounding box center [166, 256] width 51 height 51
click at [238, 254] on img "button" at bounding box center [235, 255] width 29 height 29
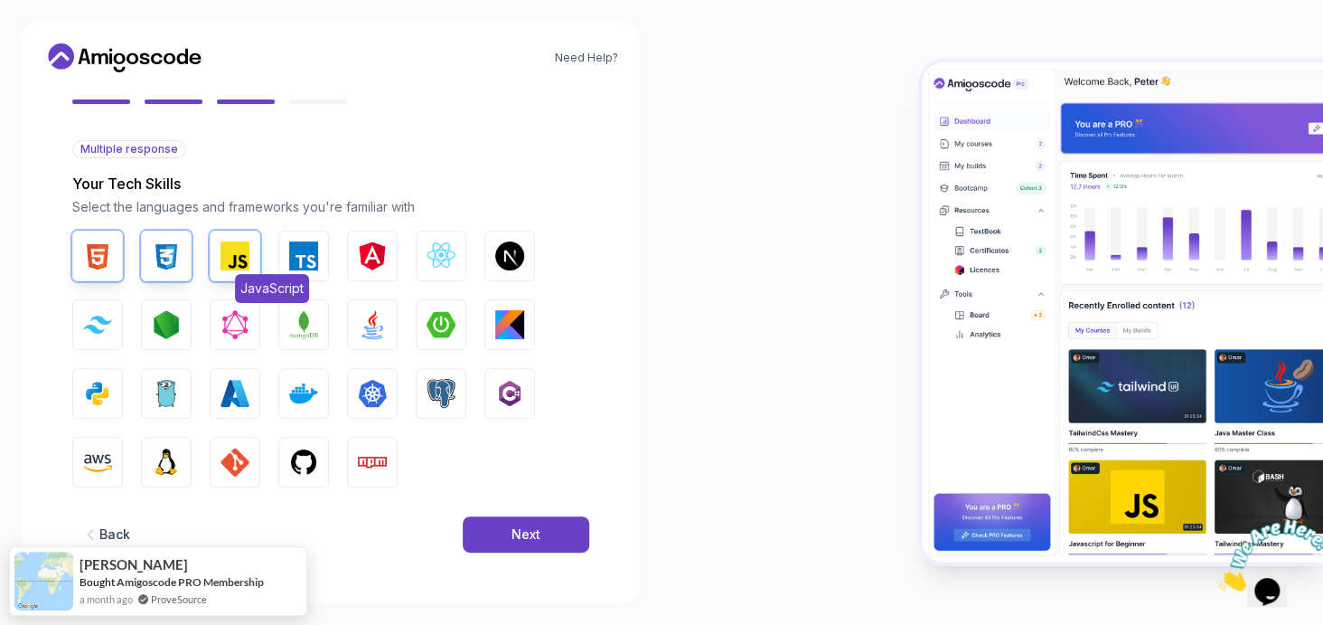
click at [238, 254] on img "button" at bounding box center [235, 255] width 29 height 29
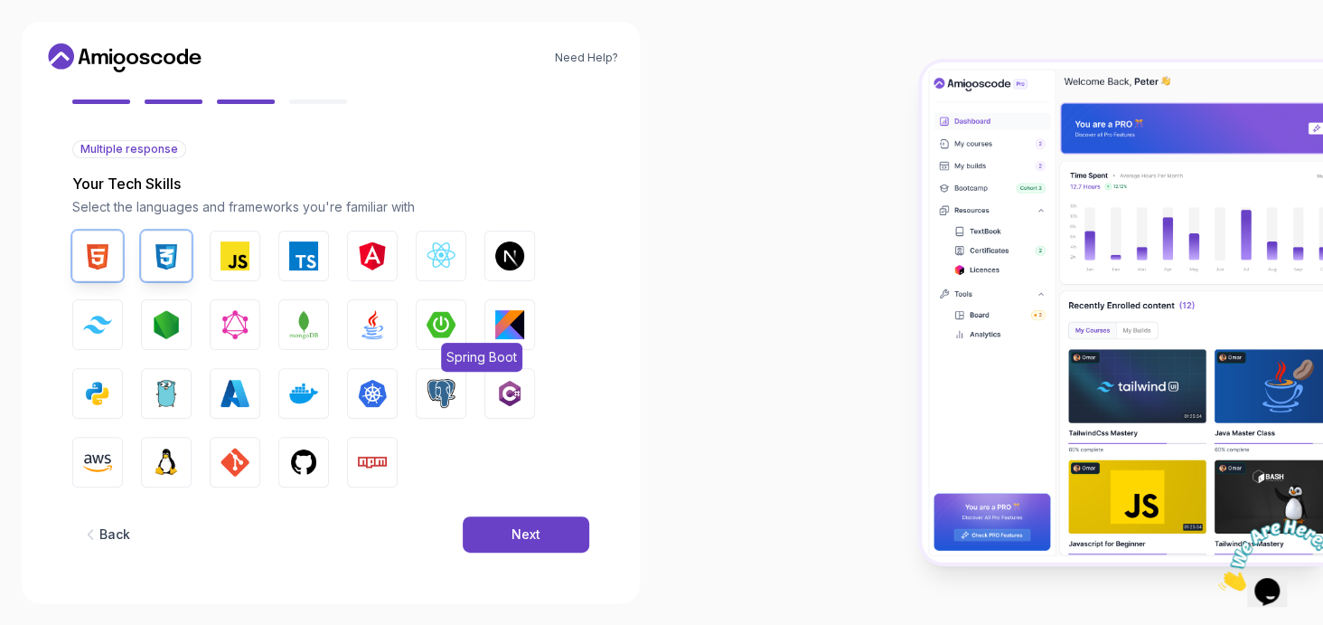
click at [440, 326] on img "button" at bounding box center [441, 324] width 29 height 29
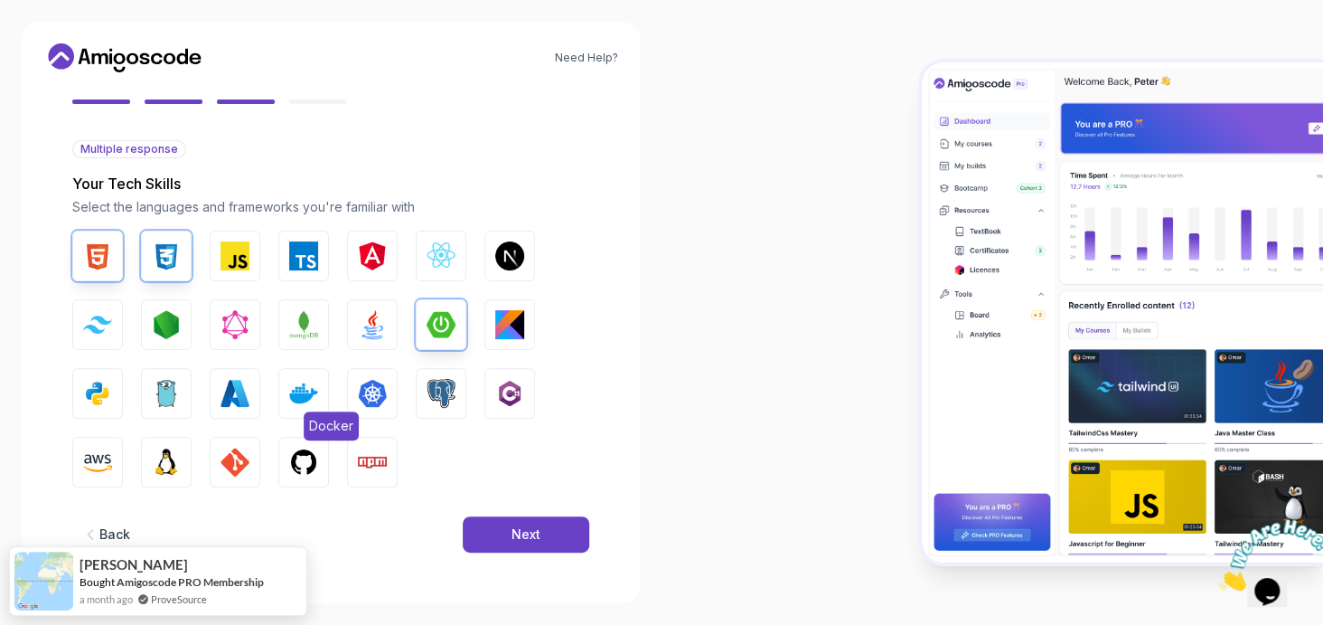
click at [306, 399] on img "button" at bounding box center [303, 393] width 29 height 29
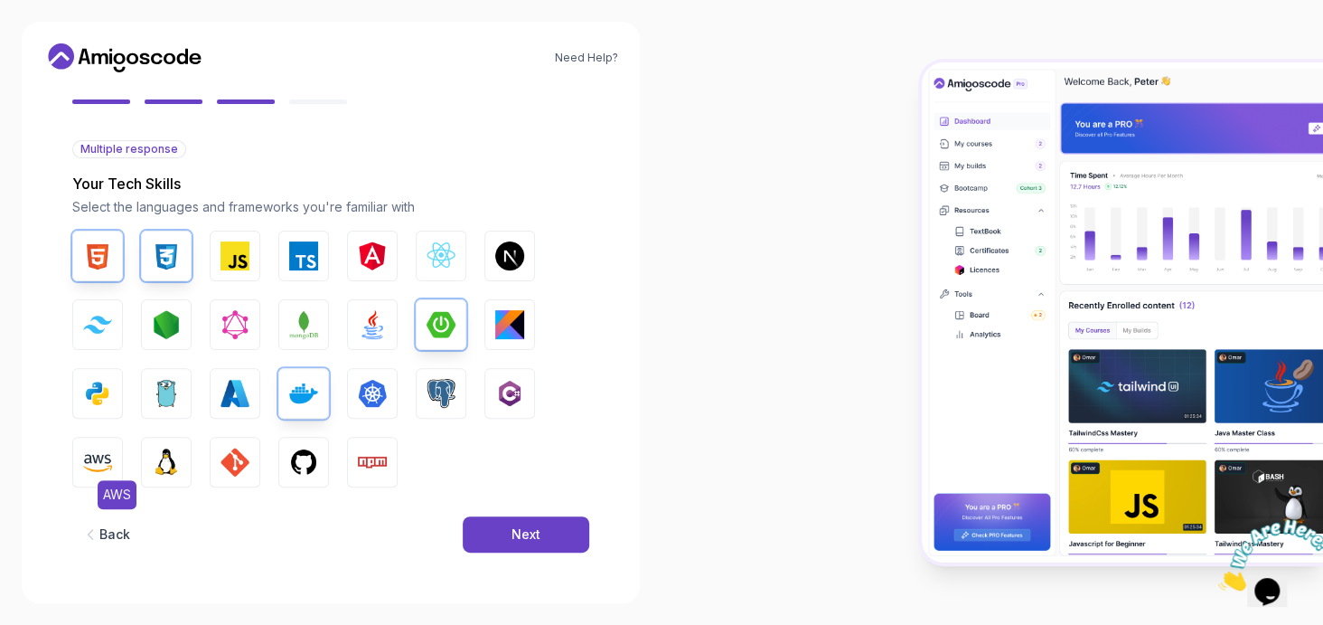
click at [105, 453] on img "button" at bounding box center [97, 461] width 29 height 29
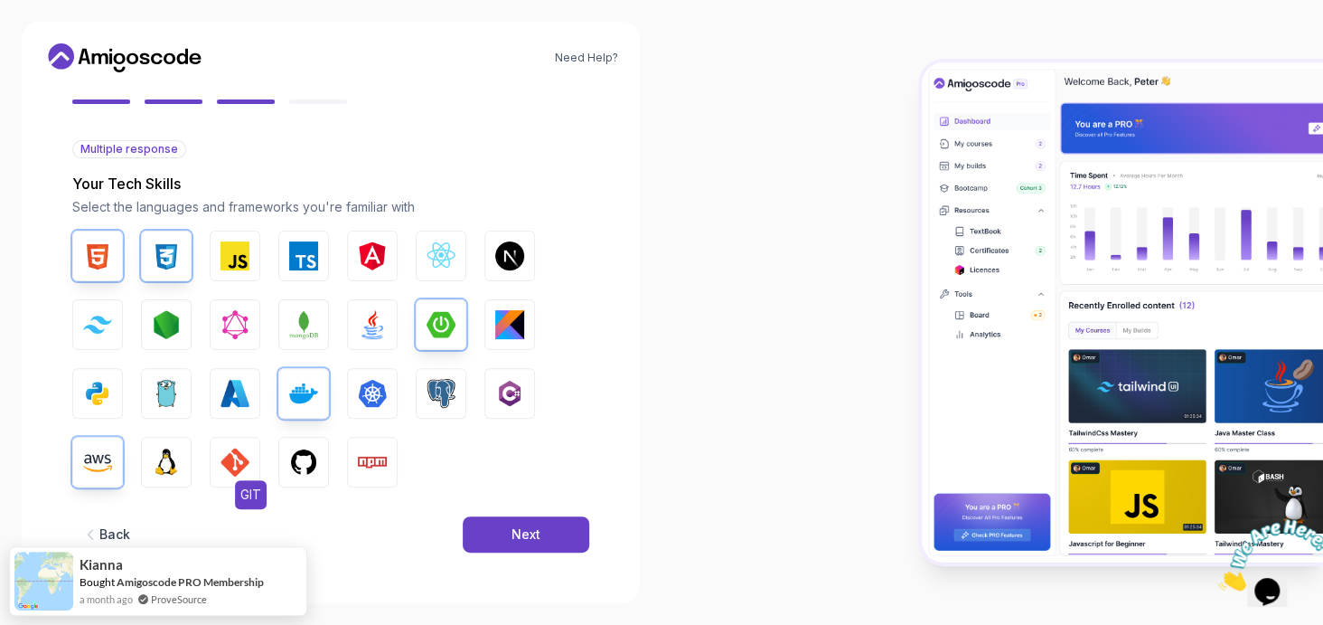
click at [231, 467] on img "button" at bounding box center [235, 461] width 29 height 29
click at [305, 469] on img "button" at bounding box center [303, 461] width 29 height 29
click at [365, 338] on img "button" at bounding box center [372, 324] width 29 height 29
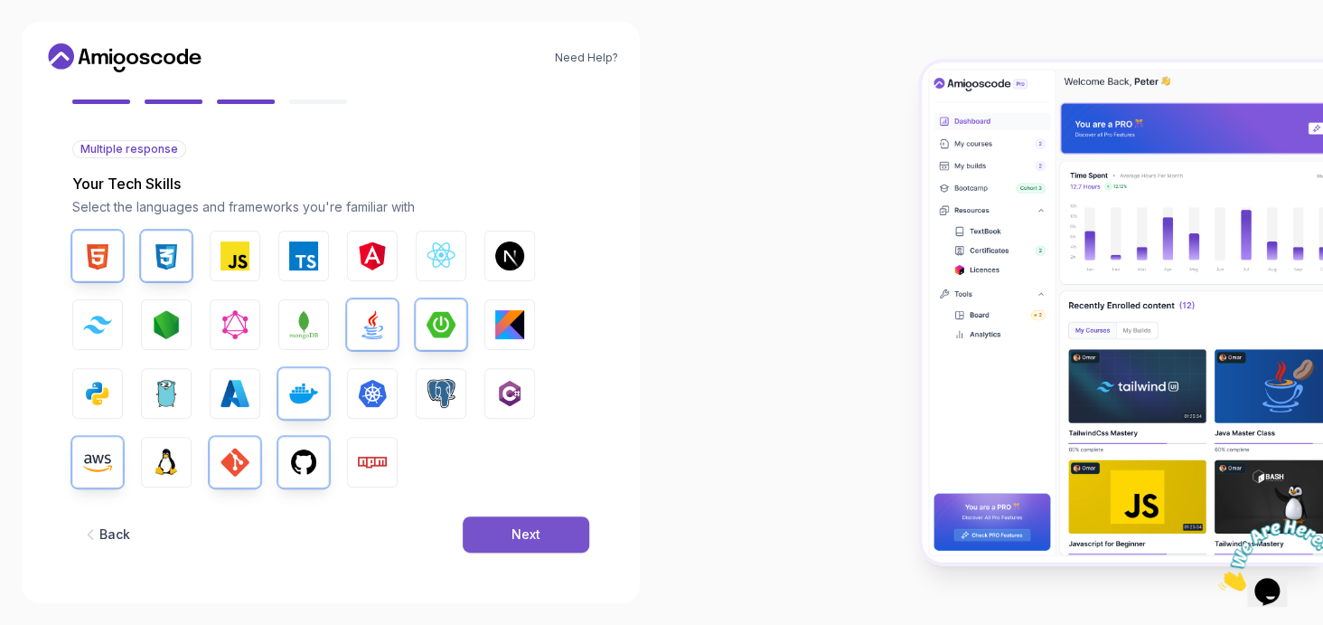
click at [498, 543] on button "Next" at bounding box center [526, 534] width 127 height 36
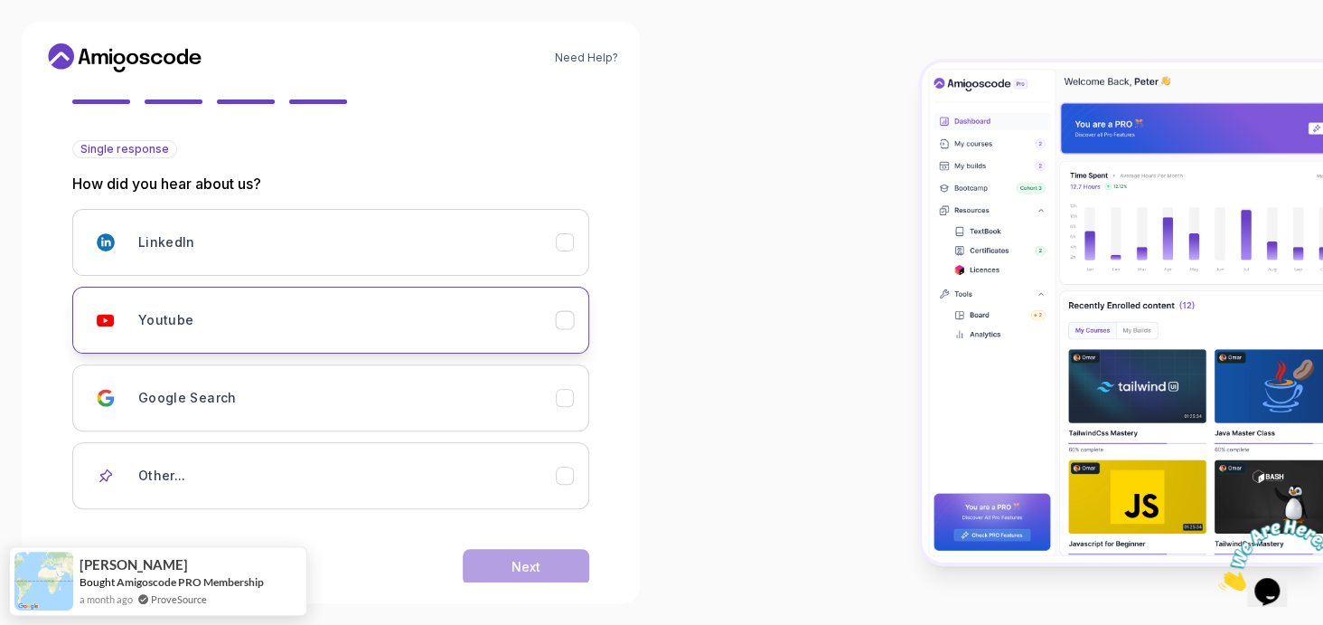
click at [240, 342] on button "Youtube" at bounding box center [330, 320] width 517 height 67
click at [501, 546] on div "Back Next" at bounding box center [330, 567] width 517 height 94
click at [509, 555] on button "Next" at bounding box center [526, 567] width 127 height 36
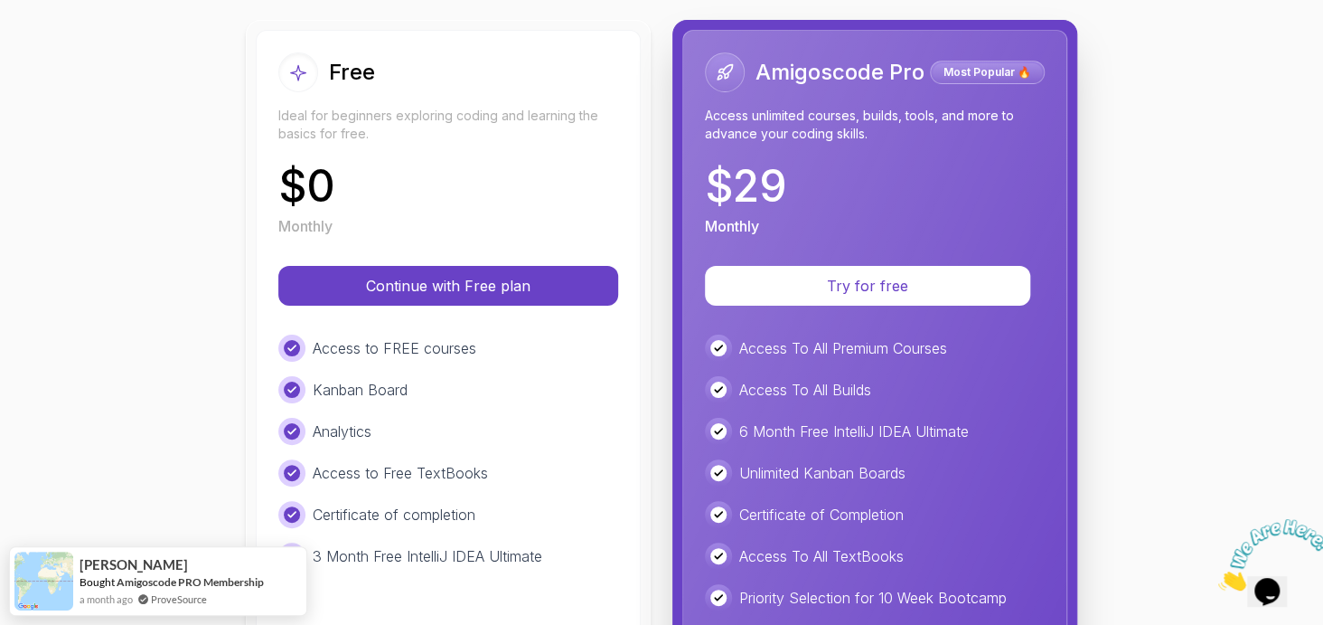
scroll to position [191, 0]
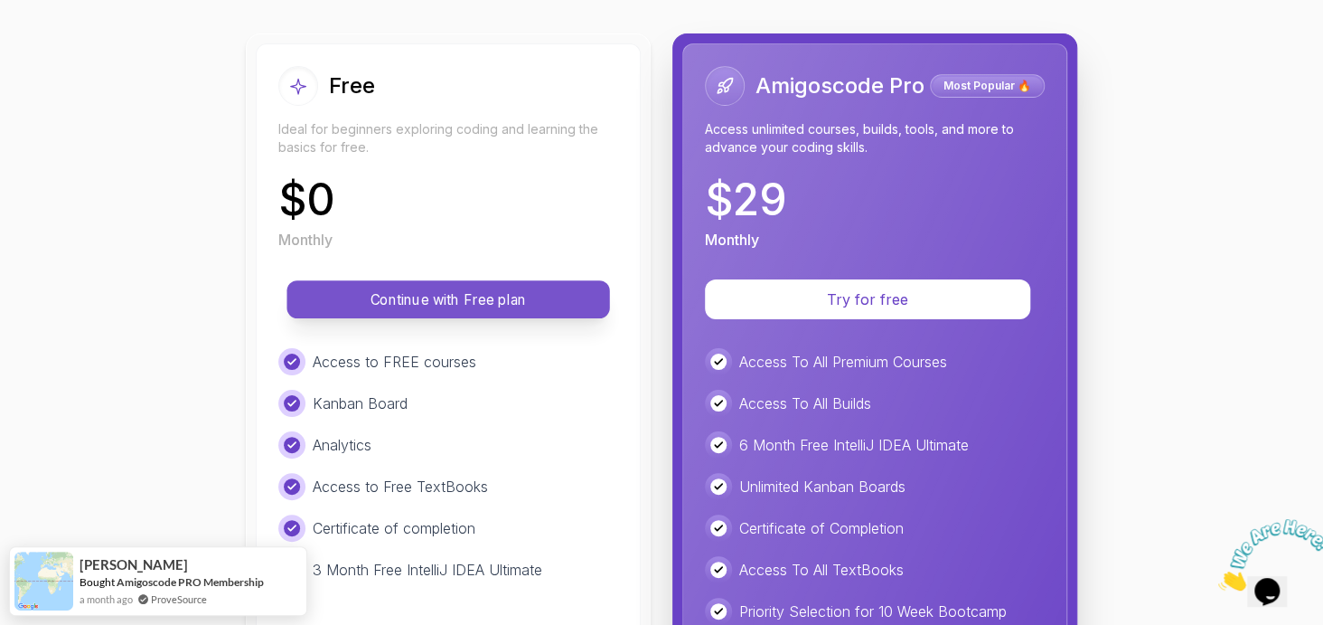
click at [469, 300] on p "Continue with Free plan" at bounding box center [448, 299] width 282 height 21
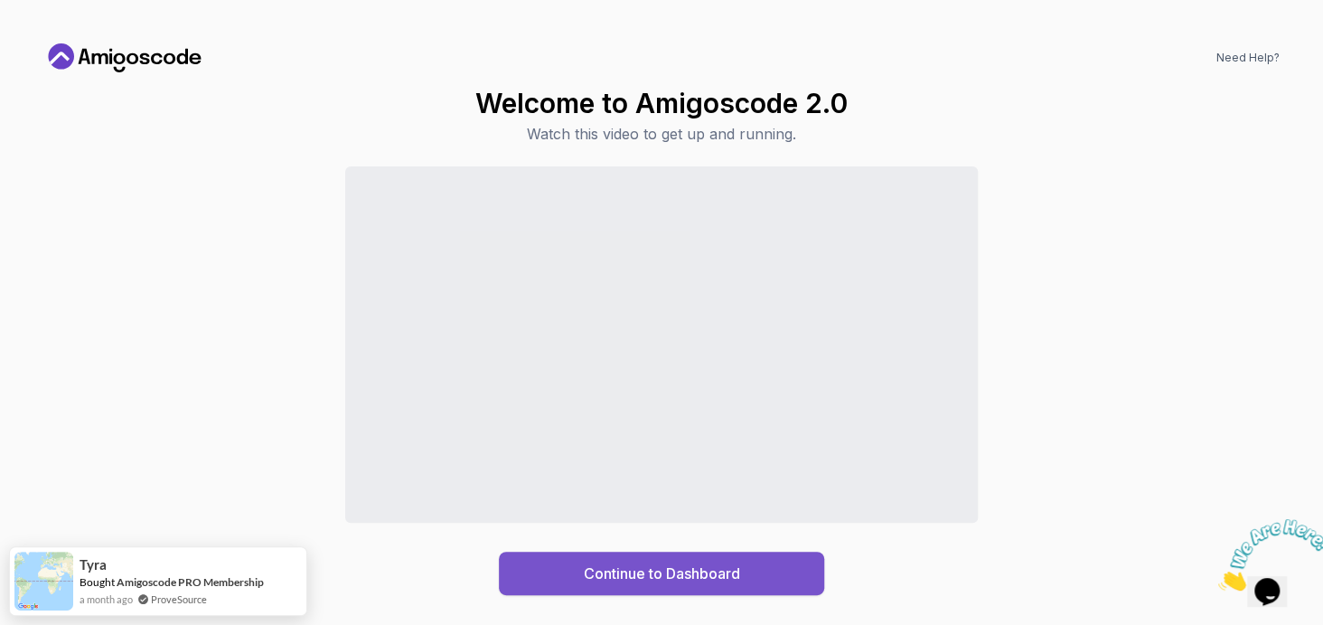
click at [770, 560] on button "Continue to Dashboard" at bounding box center [661, 572] width 325 height 43
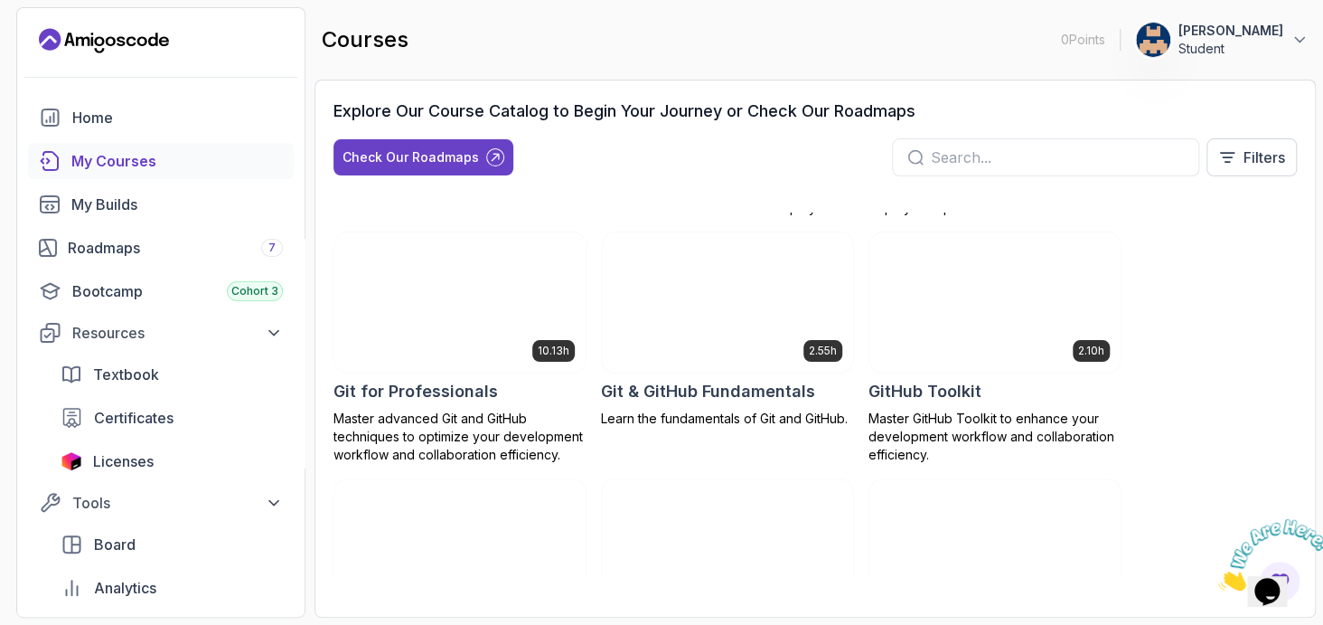
scroll to position [760, 0]
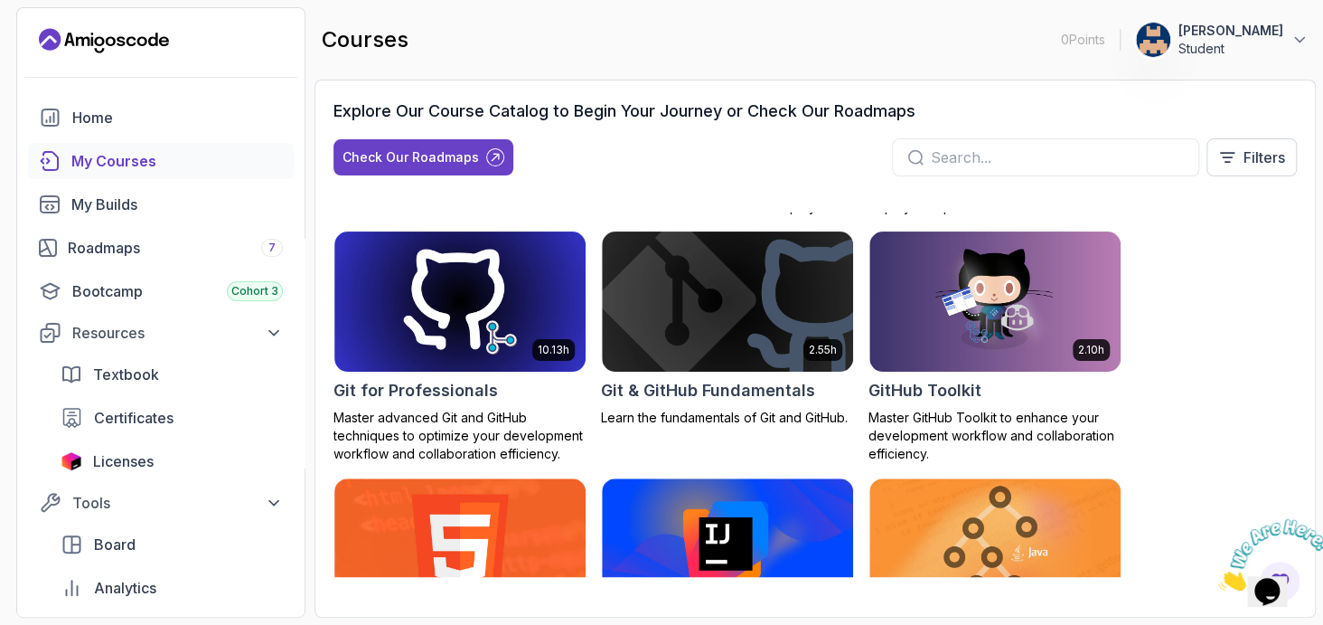
click at [219, 165] on div "My Courses" at bounding box center [177, 161] width 212 height 22
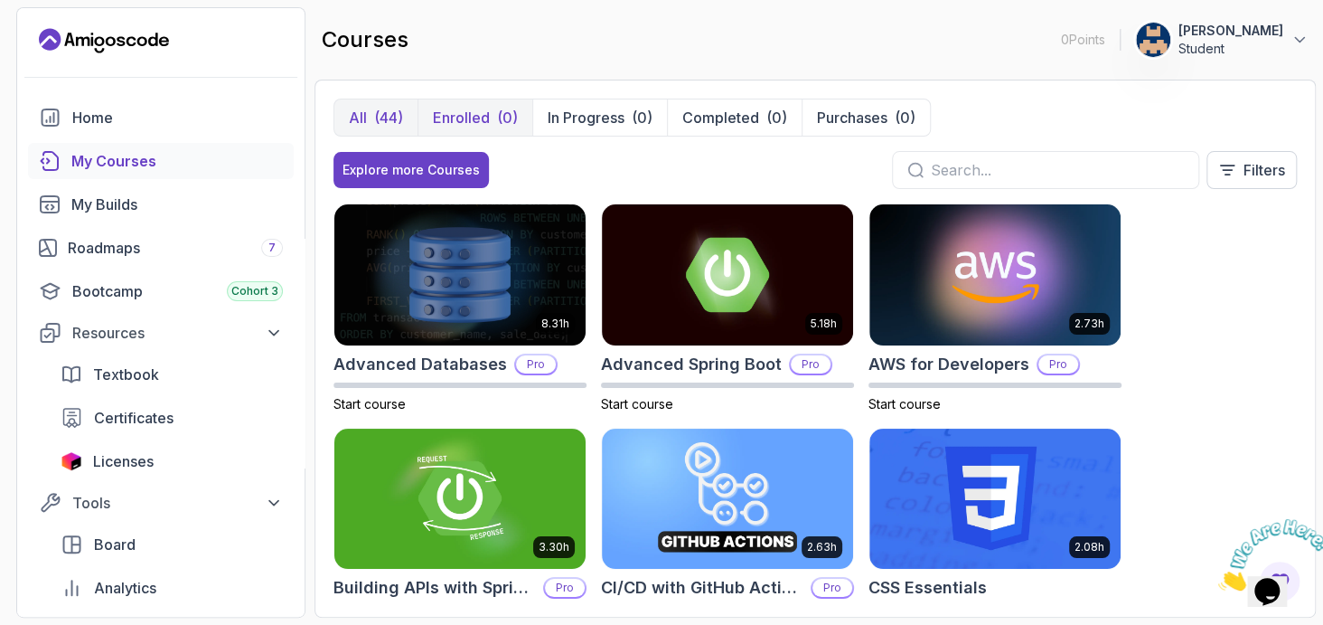
click at [481, 111] on p "Enrolled" at bounding box center [461, 118] width 57 height 22
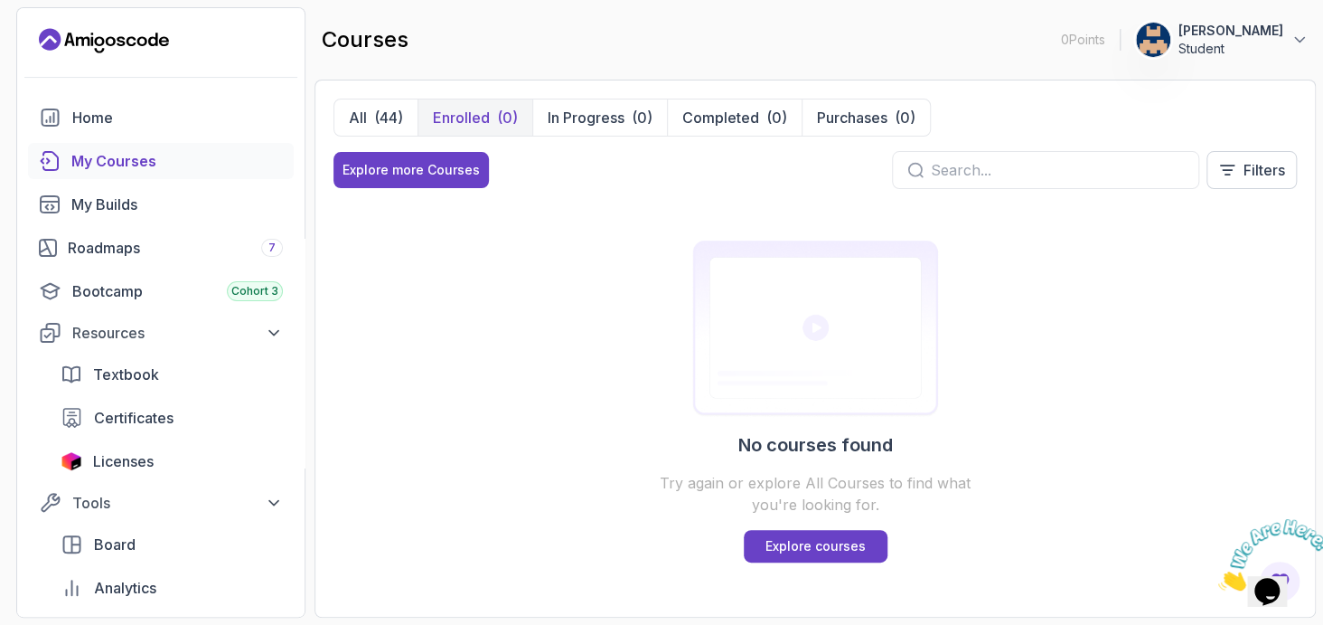
click at [365, 97] on div "All (44) Enrolled (0) In Progress (0) Completed (0) Purchases (0) Explore more …" at bounding box center [816, 349] width 1002 height 538
click at [198, 297] on div "Bootcamp Cohort 3" at bounding box center [177, 291] width 211 height 22
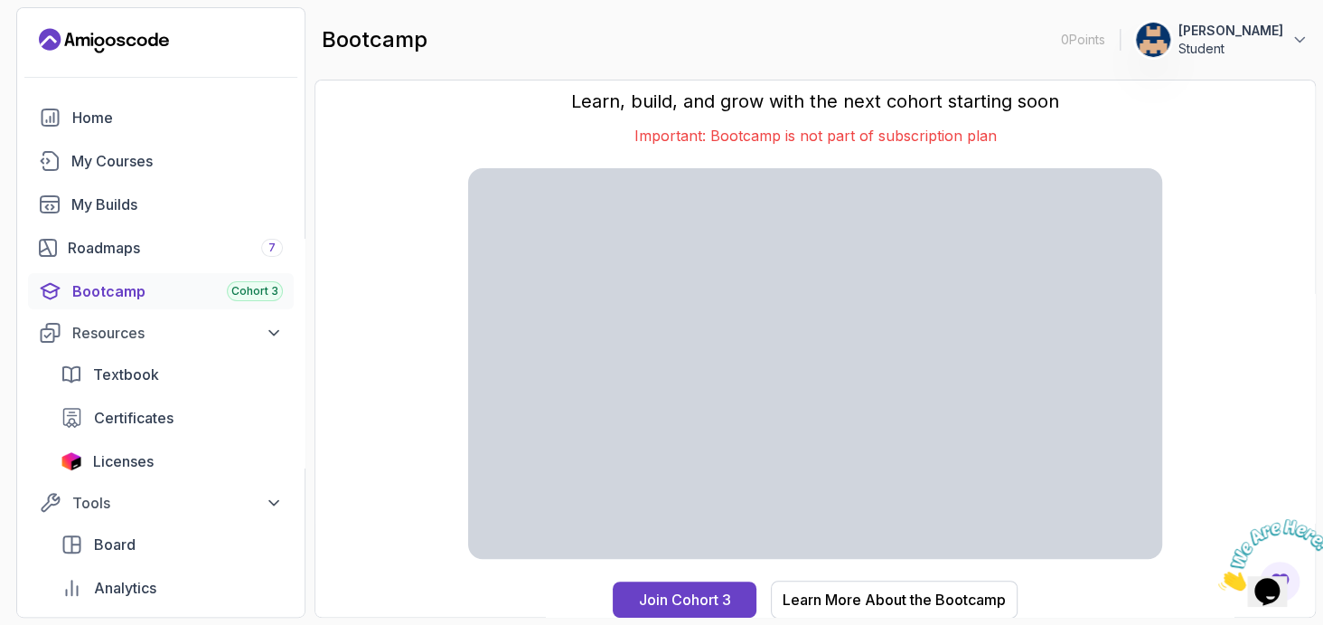
scroll to position [178, 0]
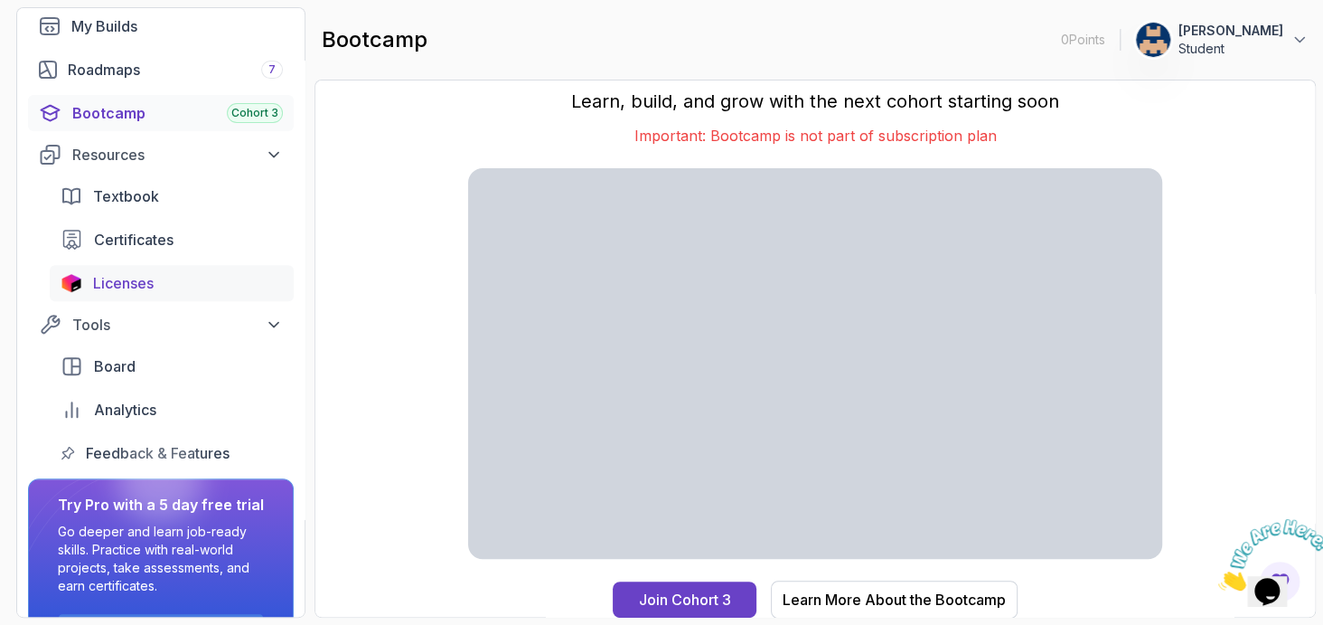
click at [127, 293] on link "Licenses" at bounding box center [172, 283] width 244 height 36
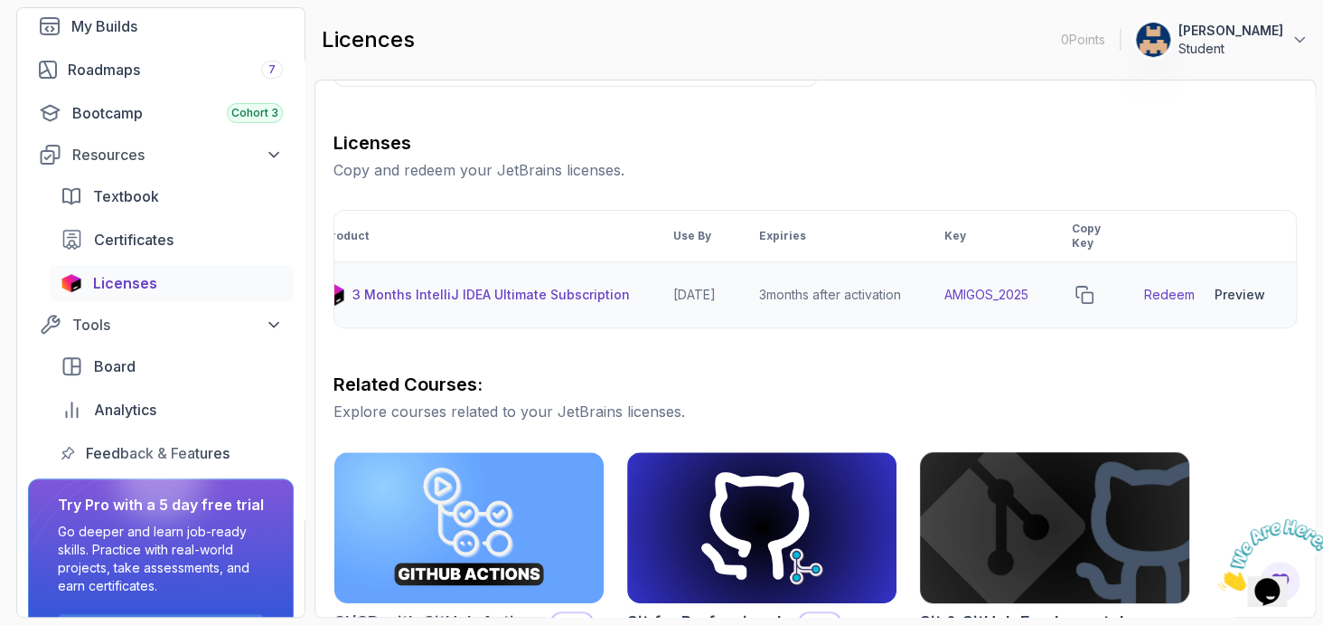
scroll to position [0, 53]
click at [1170, 291] on link "Redeem" at bounding box center [1169, 295] width 51 height 18
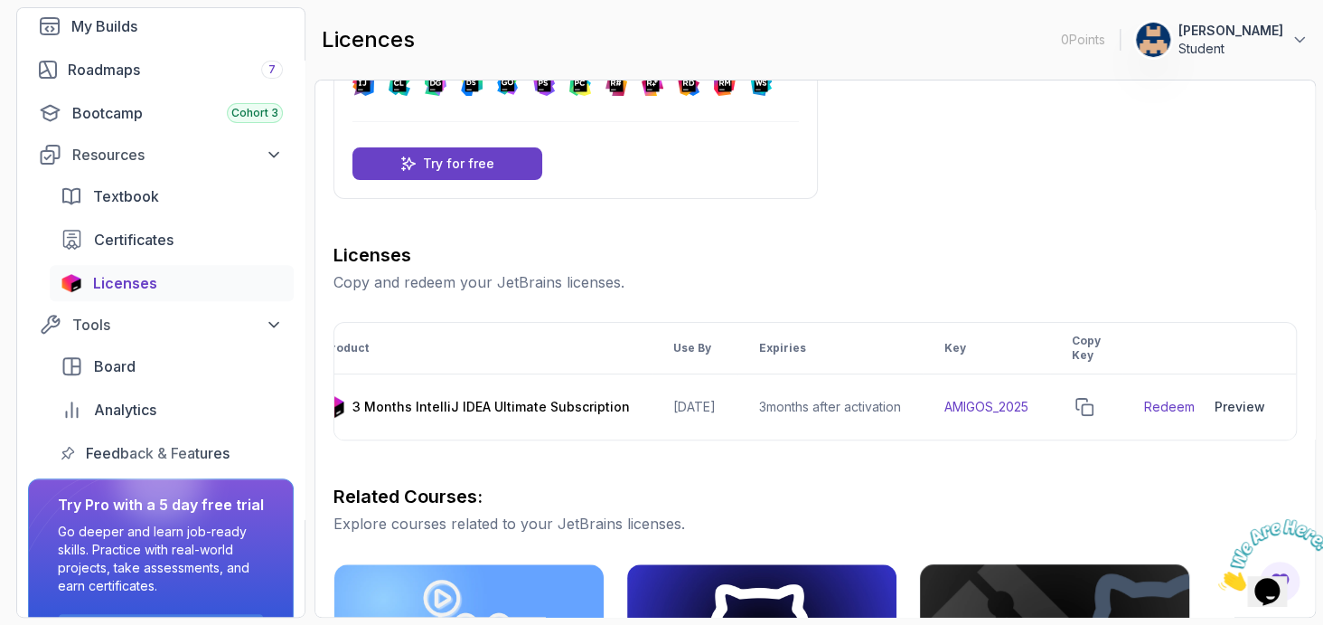
scroll to position [0, 0]
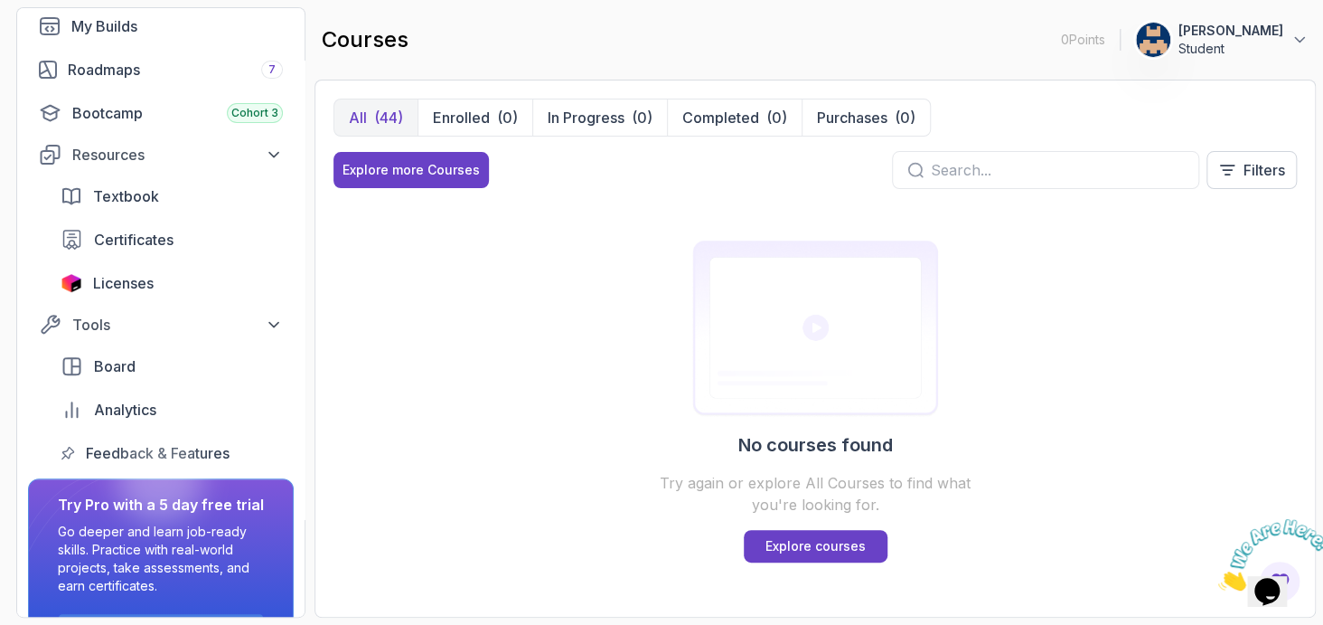
click at [392, 122] on div "(44)" at bounding box center [388, 118] width 29 height 22
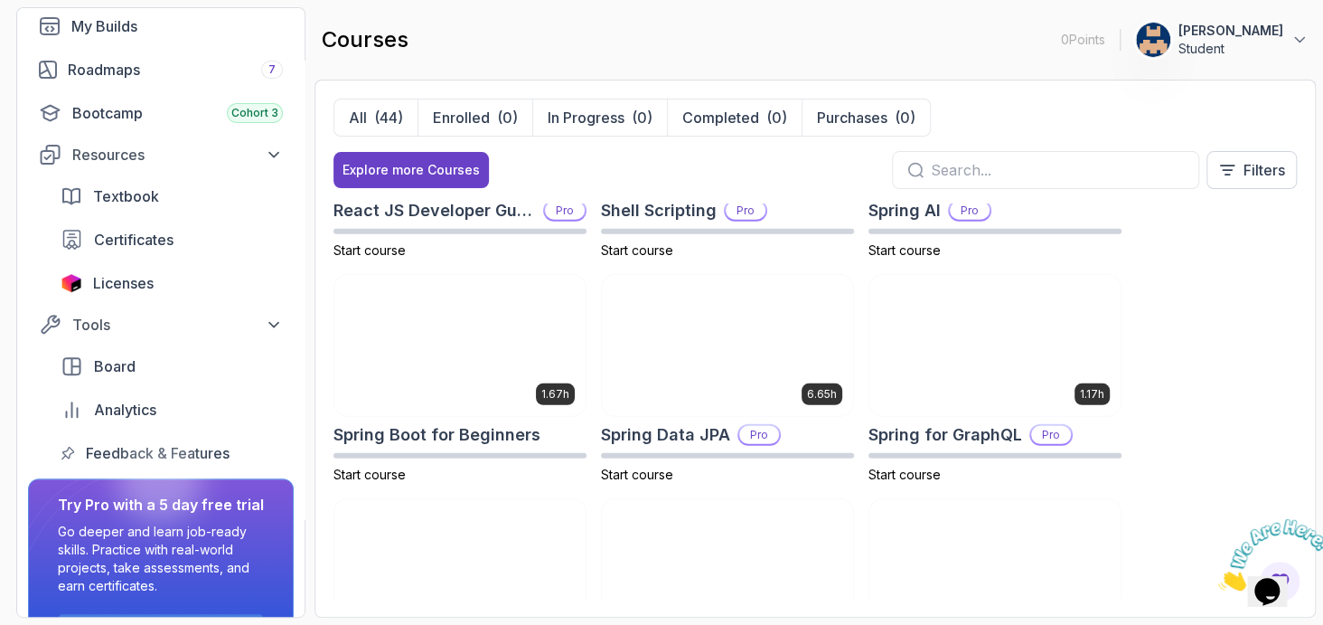
scroll to position [2614, 0]
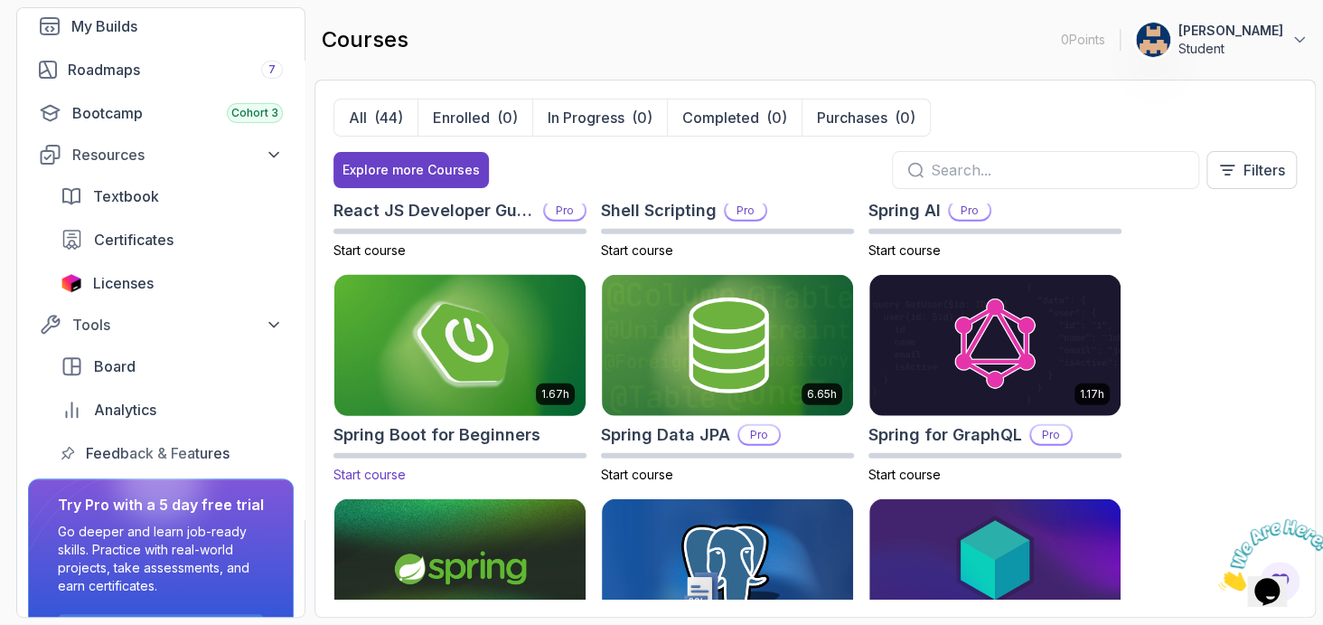
click at [488, 366] on img at bounding box center [460, 344] width 264 height 147
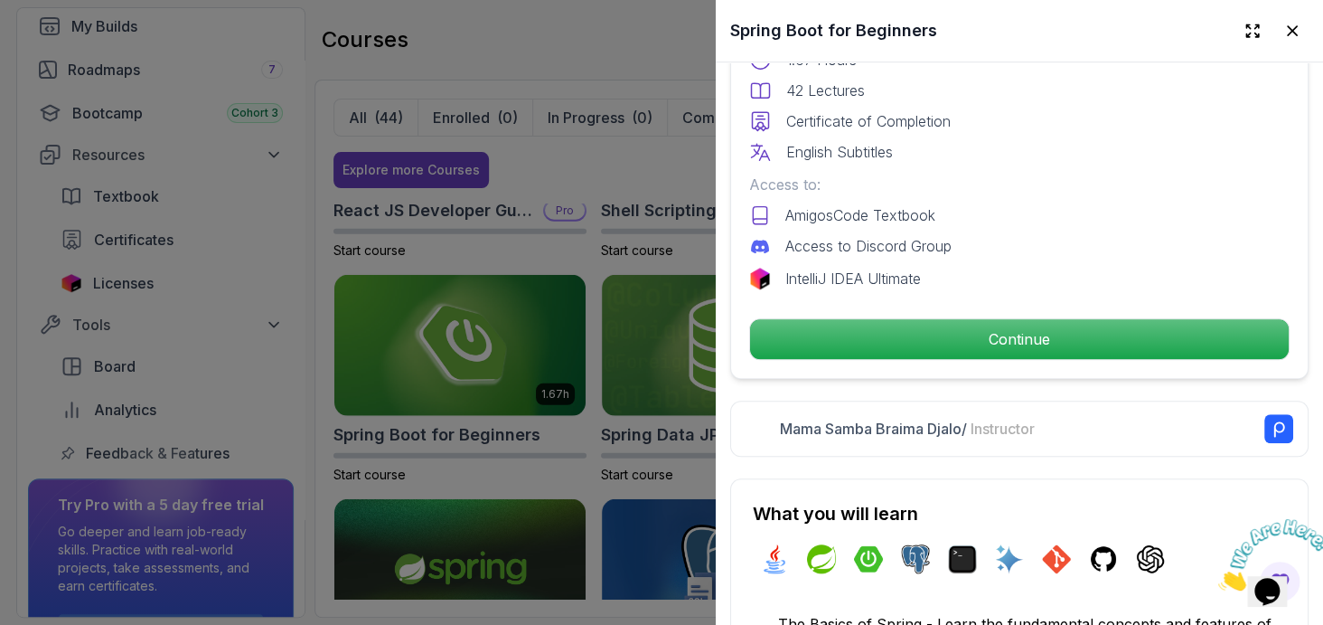
scroll to position [541, 0]
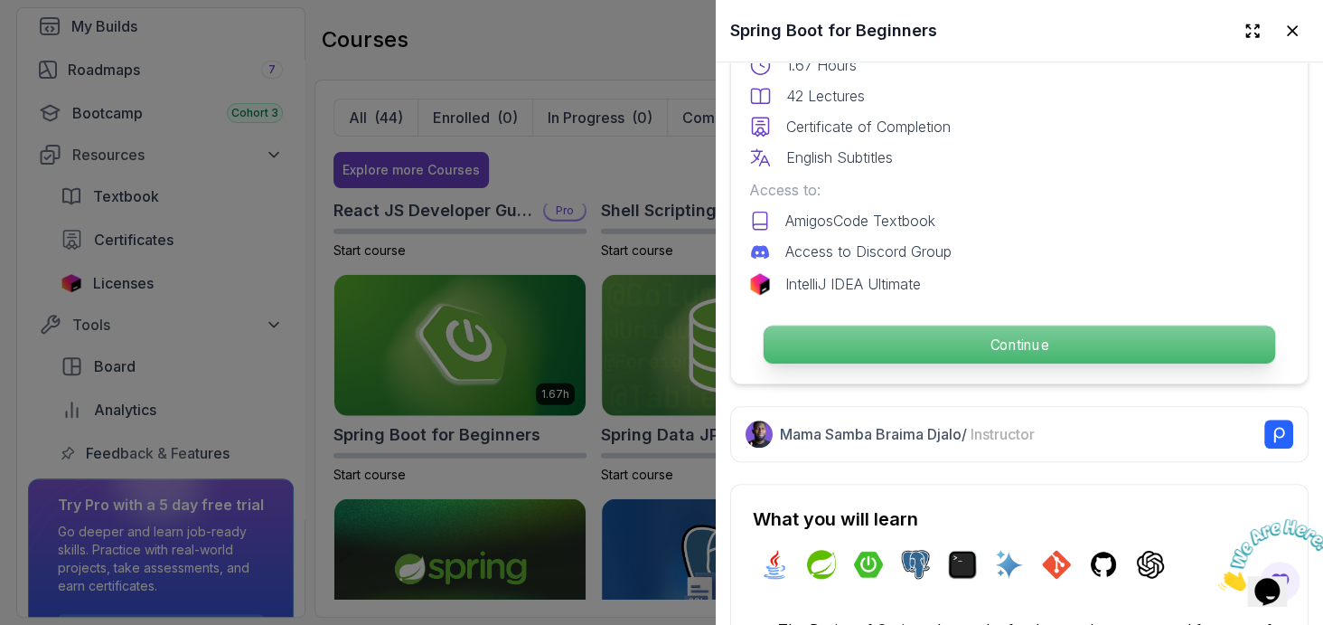
click at [903, 325] on p "Continue" at bounding box center [1020, 344] width 512 height 38
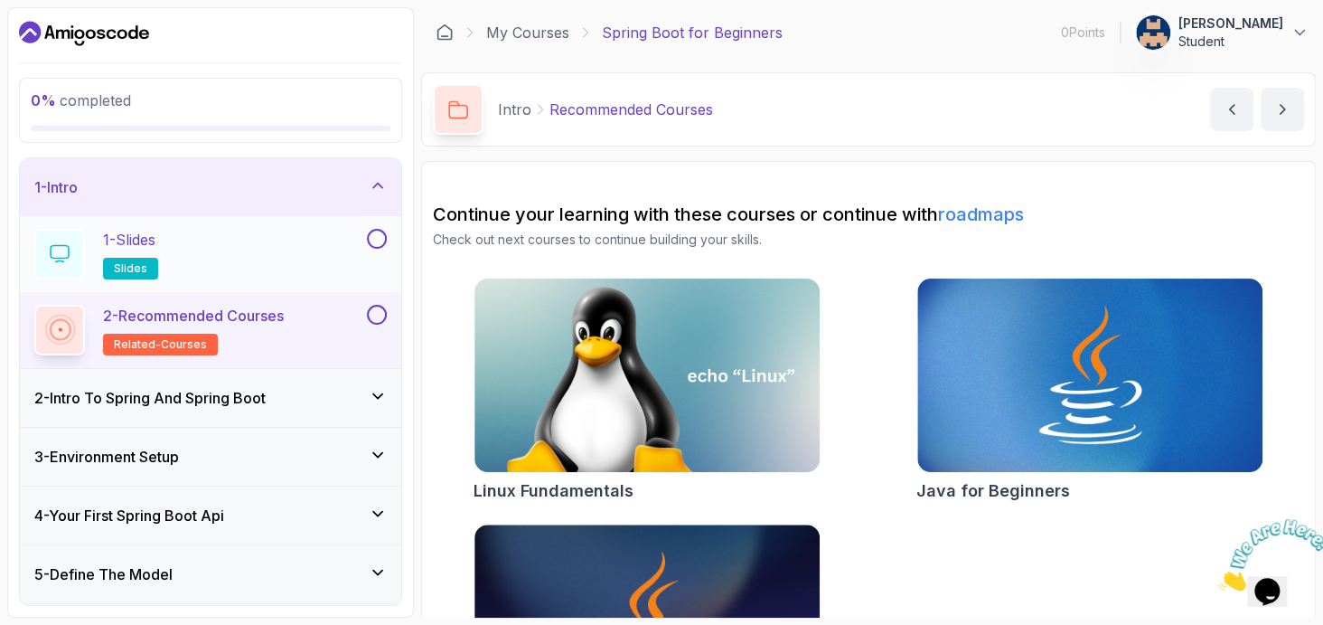
click at [228, 252] on div "1 - Slides slides" at bounding box center [198, 254] width 329 height 51
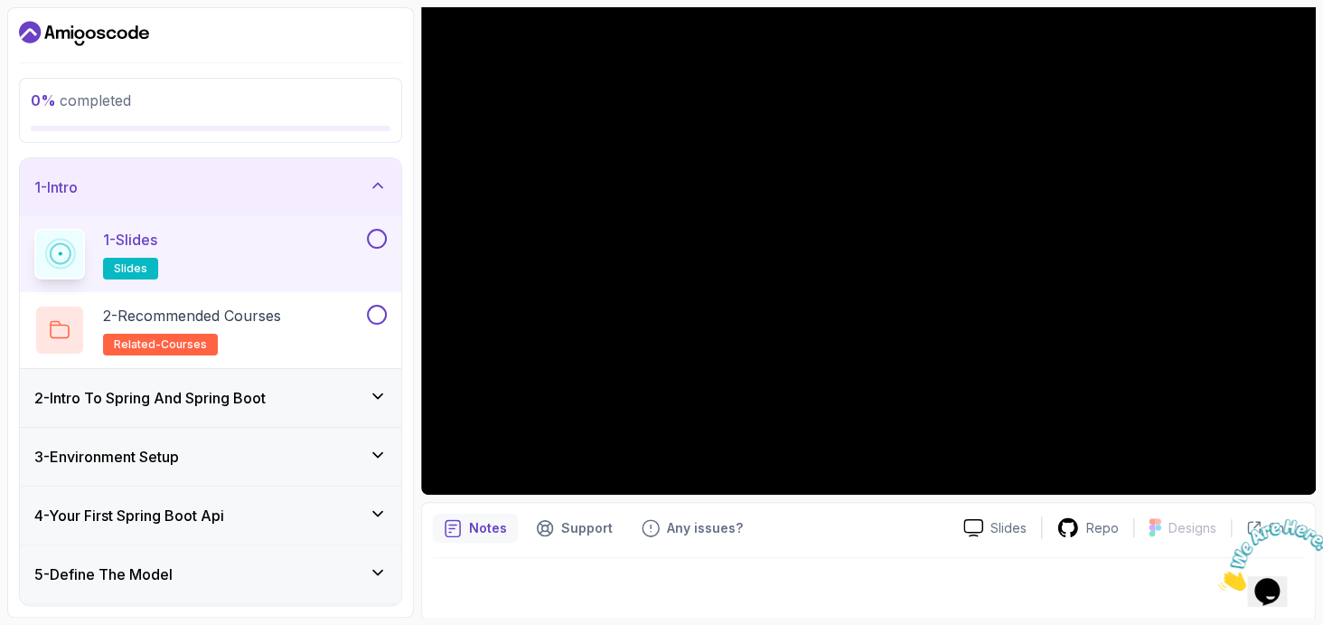
scroll to position [167, 0]
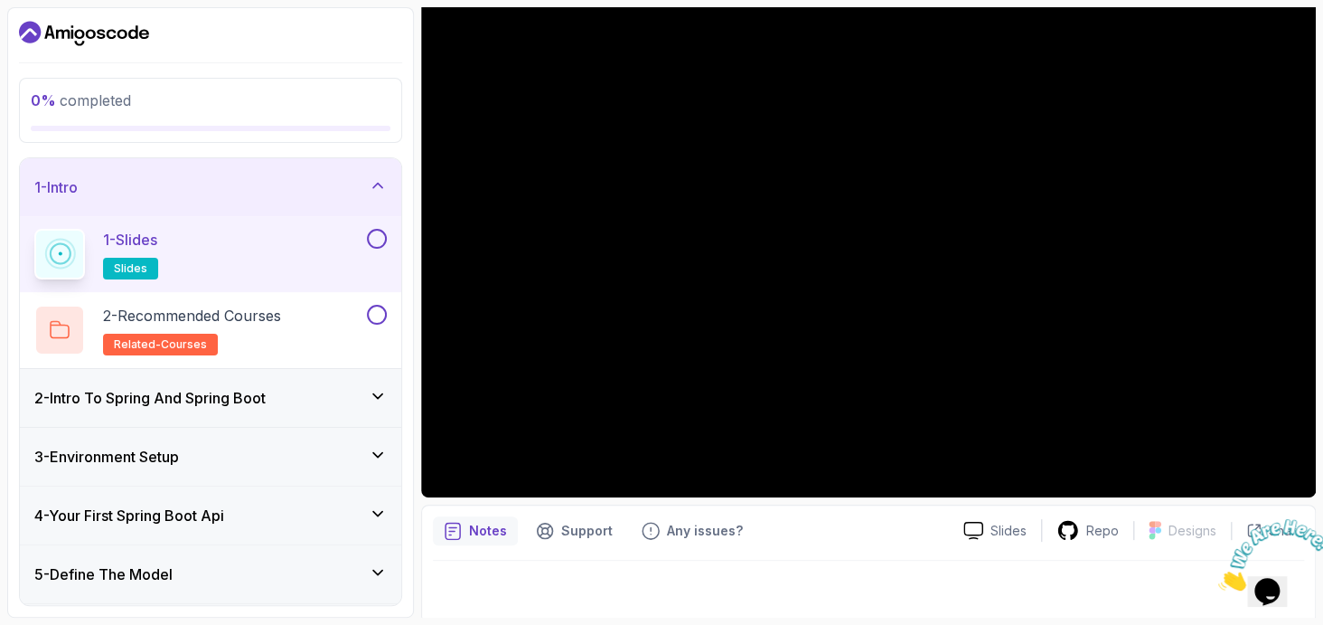
click at [484, 541] on div "Notes" at bounding box center [475, 530] width 85 height 29
click at [483, 541] on div "Notes" at bounding box center [475, 530] width 85 height 29
click at [497, 533] on p "Notes" at bounding box center [488, 531] width 38 height 18
click at [229, 391] on h3 "2 - Intro To Spring And Spring Boot" at bounding box center [149, 398] width 231 height 22
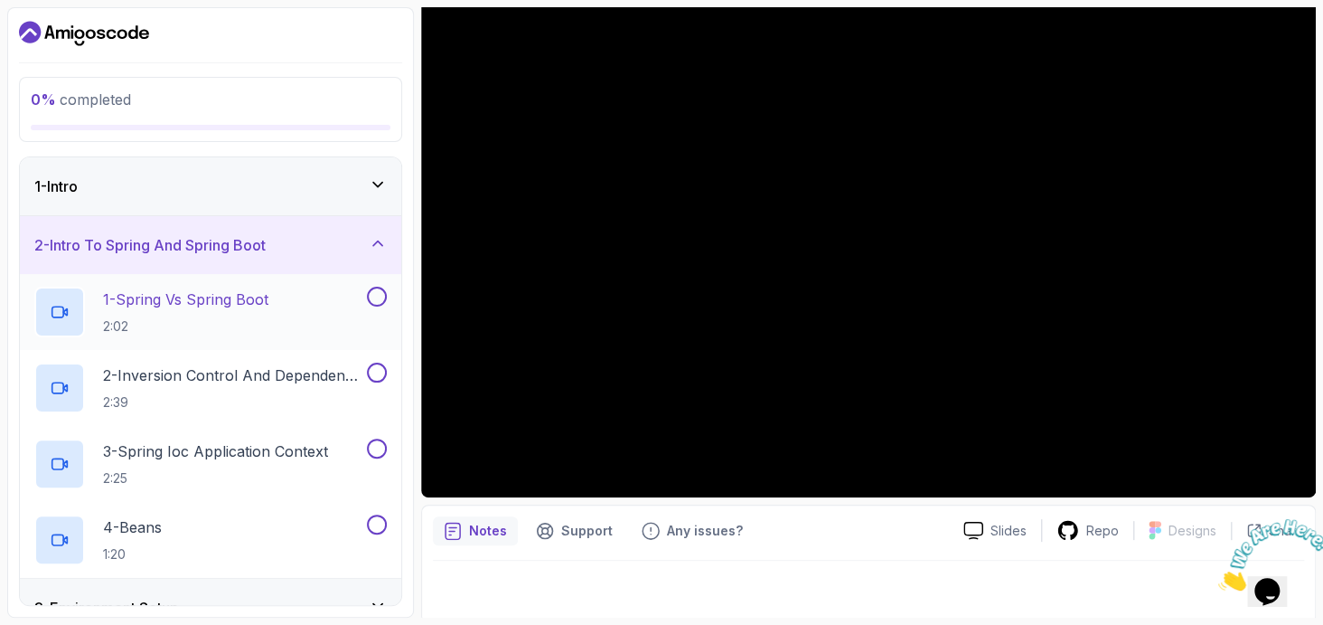
click at [257, 297] on p "1 - Spring Vs Spring Boot" at bounding box center [185, 299] width 165 height 22
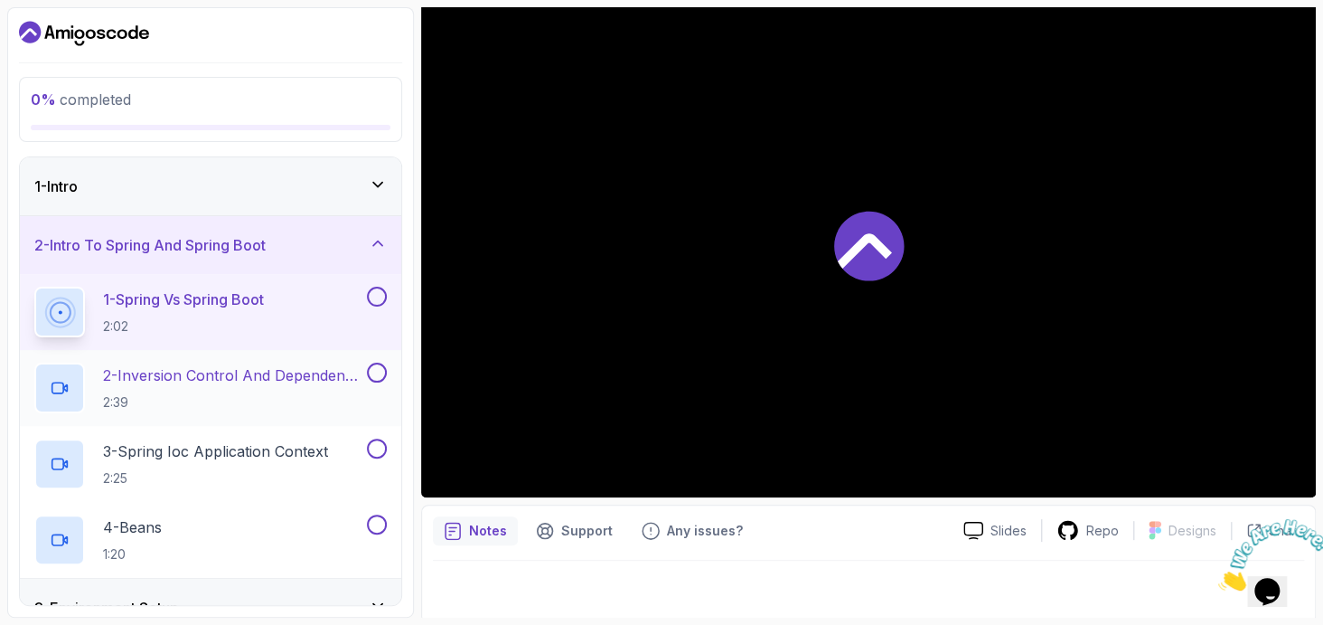
drag, startPoint x: 257, startPoint y: 297, endPoint x: 198, endPoint y: 412, distance: 129.8
click at [198, 412] on div "1 - Spring Vs Spring Boot 2:02 2 - Inversion Control And Dependency Injection 2…" at bounding box center [210, 426] width 381 height 304
click at [249, 197] on div "1 - Intro" at bounding box center [210, 186] width 381 height 58
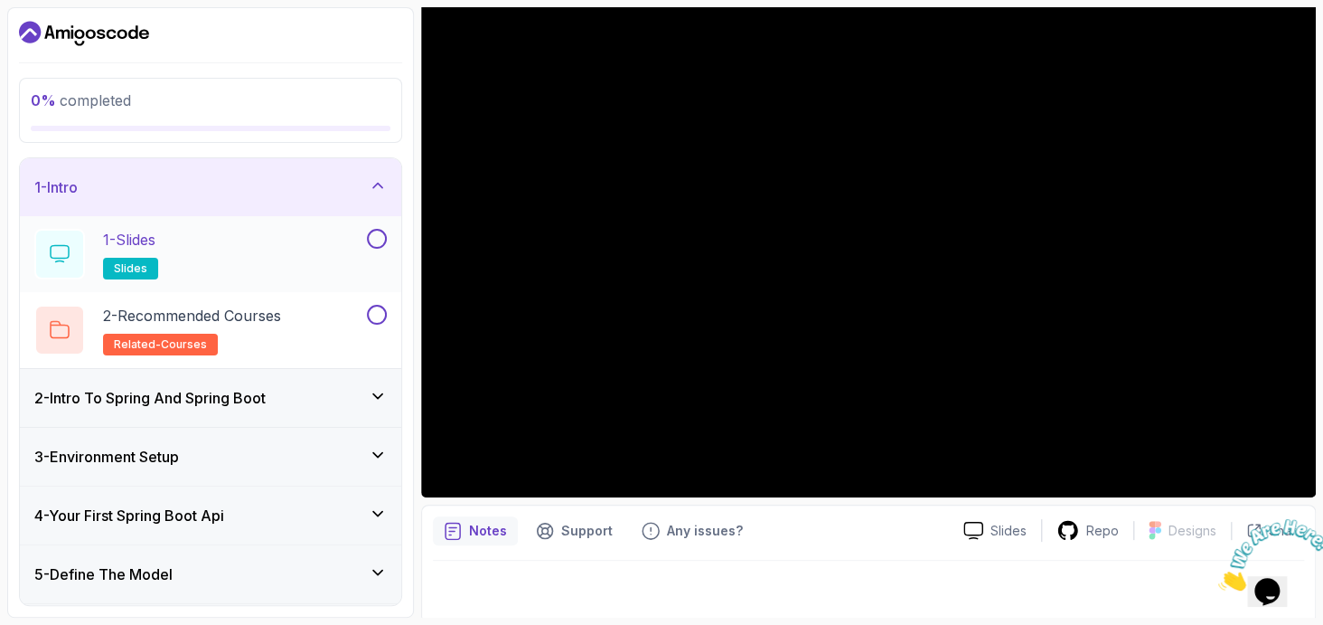
drag, startPoint x: 356, startPoint y: 227, endPoint x: 385, endPoint y: 231, distance: 29.3
click at [385, 231] on button "1 - Slides slides" at bounding box center [210, 254] width 353 height 51
click at [385, 231] on button at bounding box center [377, 239] width 20 height 20
click at [375, 233] on button at bounding box center [377, 239] width 20 height 20
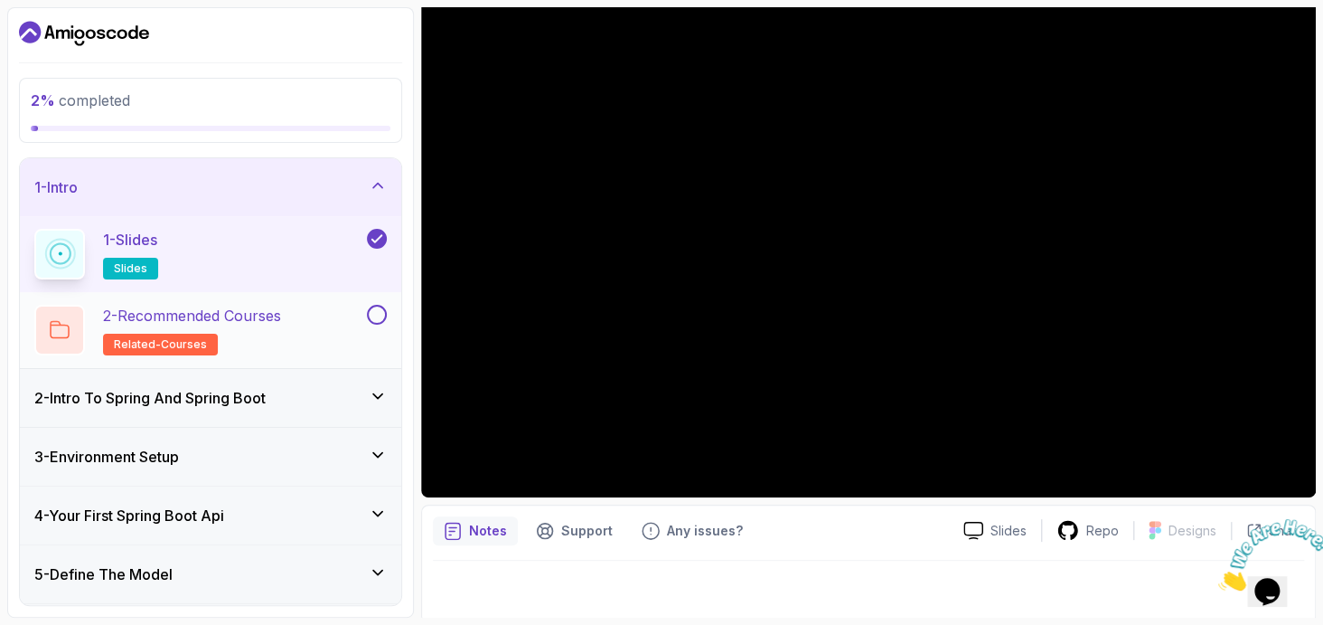
click at [371, 313] on button at bounding box center [377, 315] width 20 height 20
click at [294, 404] on div "2 - Intro To Spring And Spring Boot" at bounding box center [210, 398] width 353 height 22
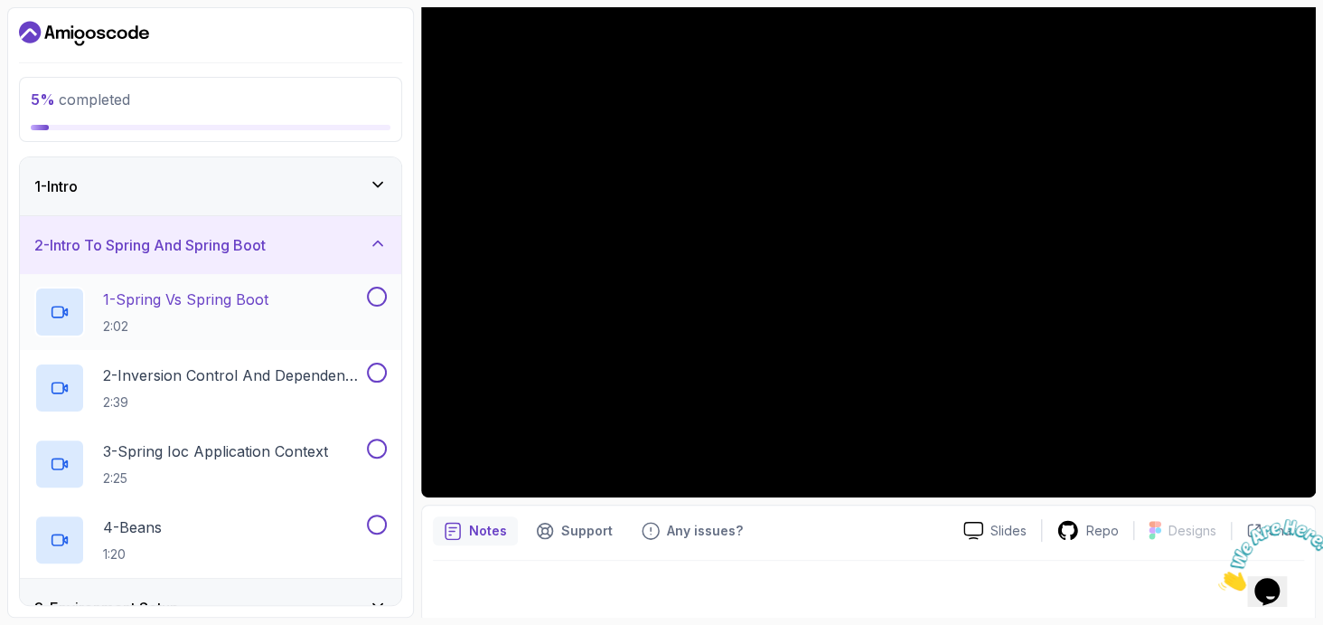
click at [216, 317] on p "2:02" at bounding box center [185, 326] width 165 height 18
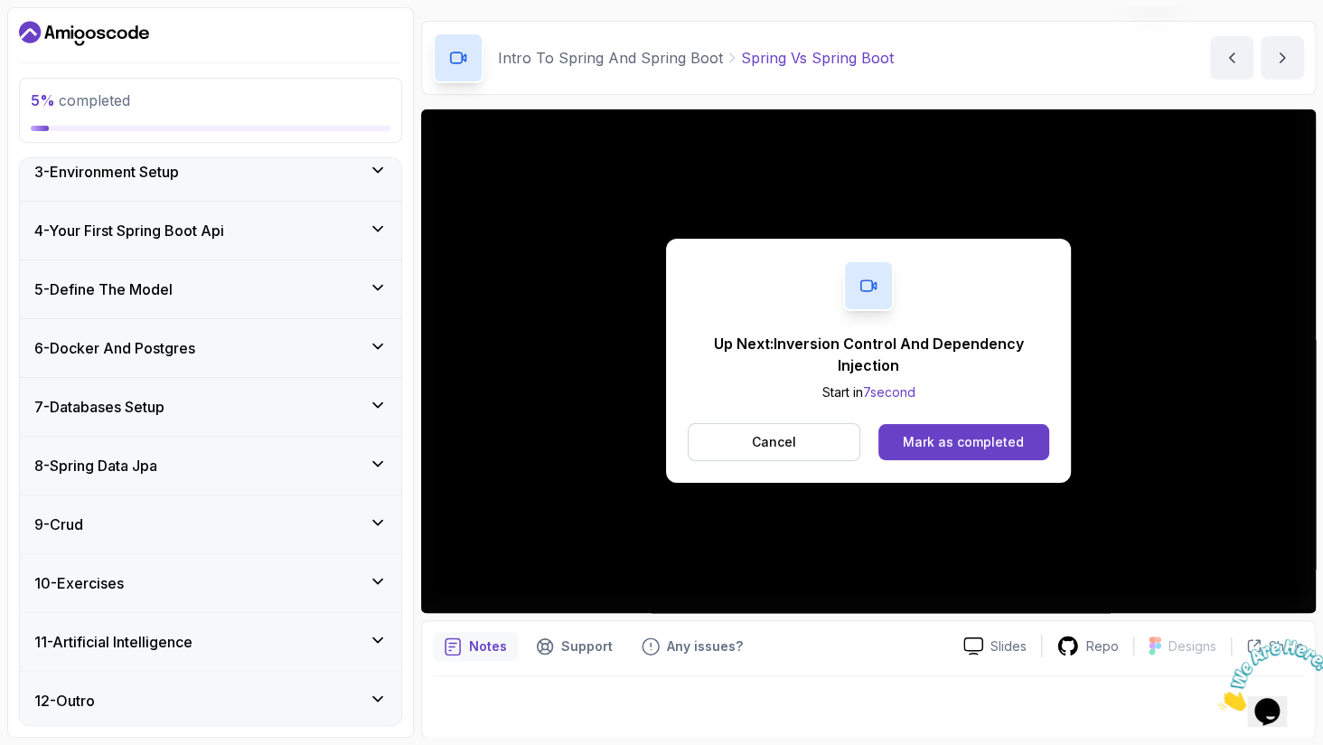
scroll to position [170, 0]
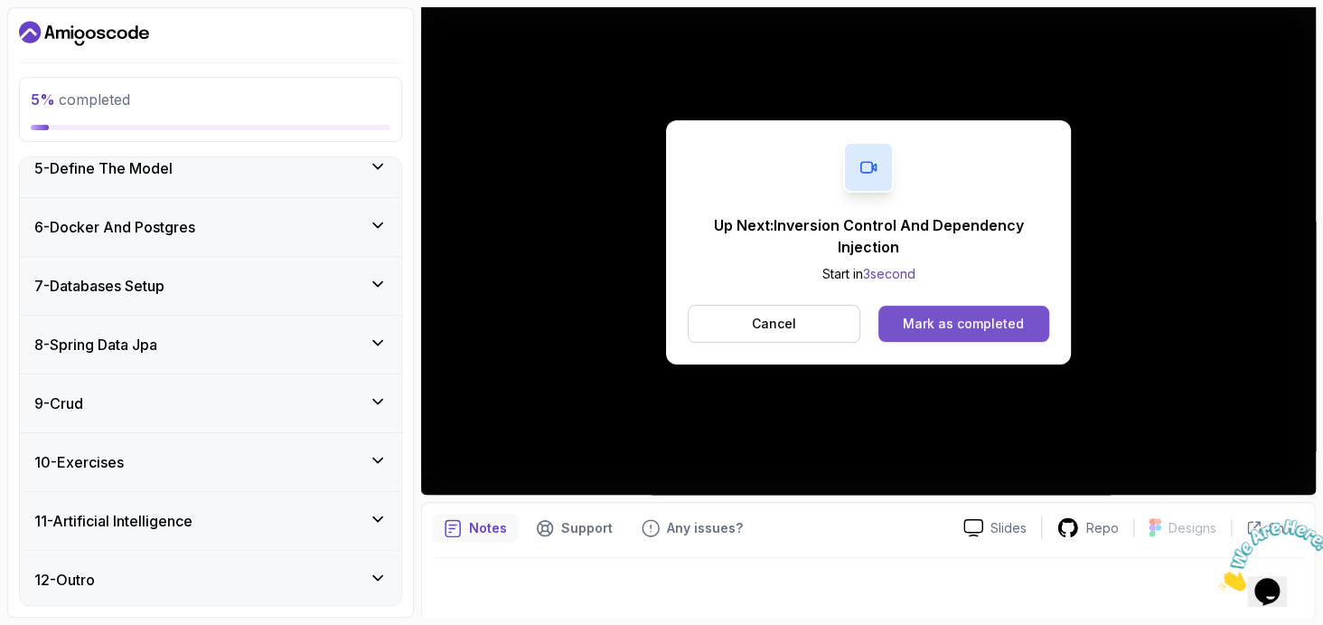
click at [928, 322] on div "Mark as completed" at bounding box center [963, 324] width 121 height 18
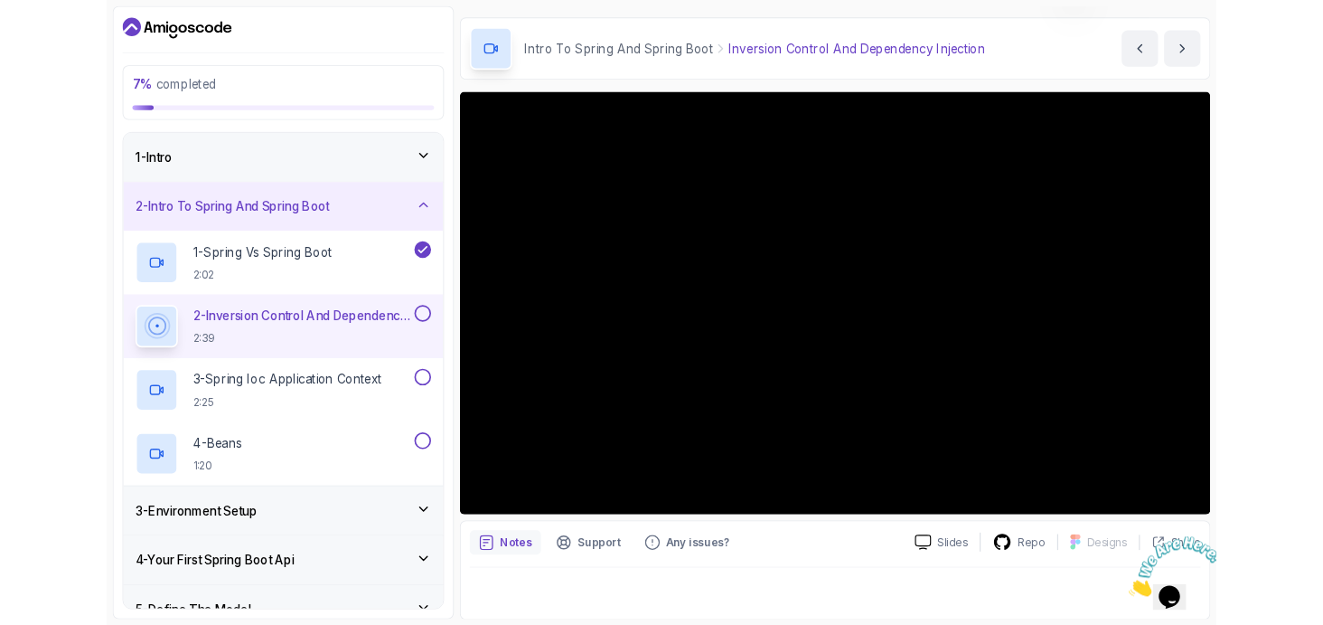
scroll to position [170, 0]
